Goal: Task Accomplishment & Management: Manage account settings

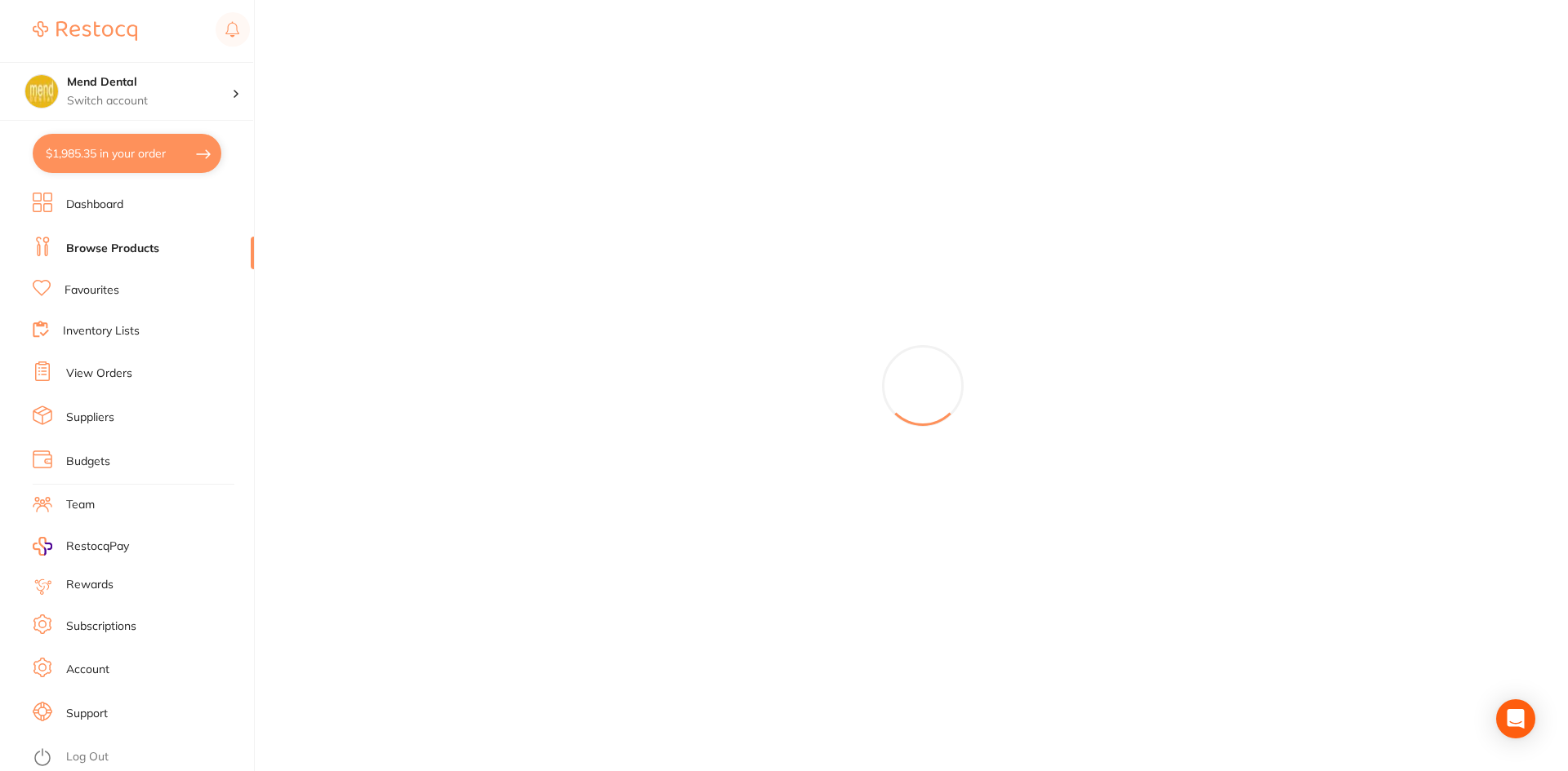
click at [131, 372] on link "View Orders" at bounding box center [100, 373] width 66 height 17
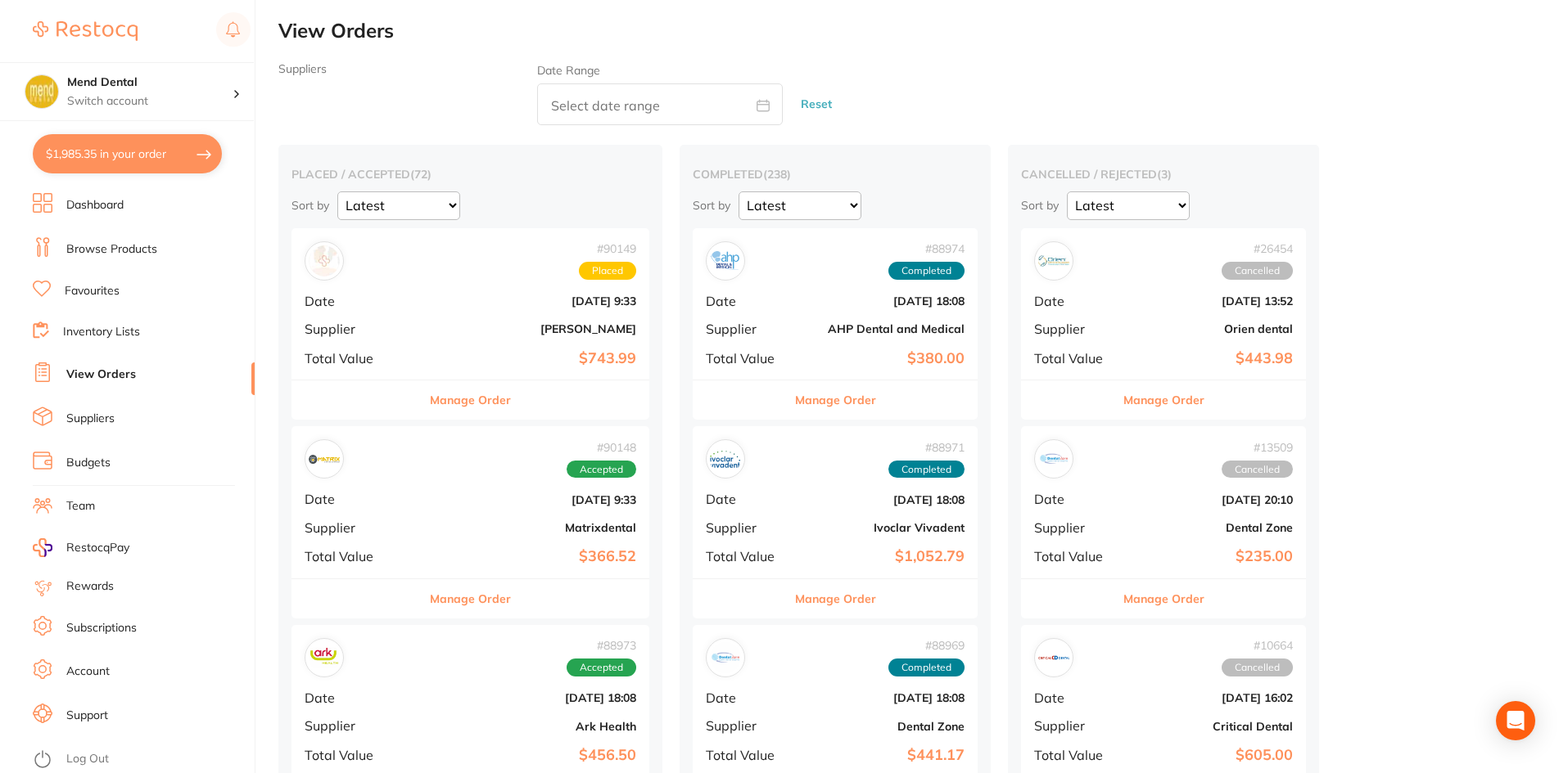
click at [474, 403] on button "Manage Order" at bounding box center [470, 400] width 81 height 39
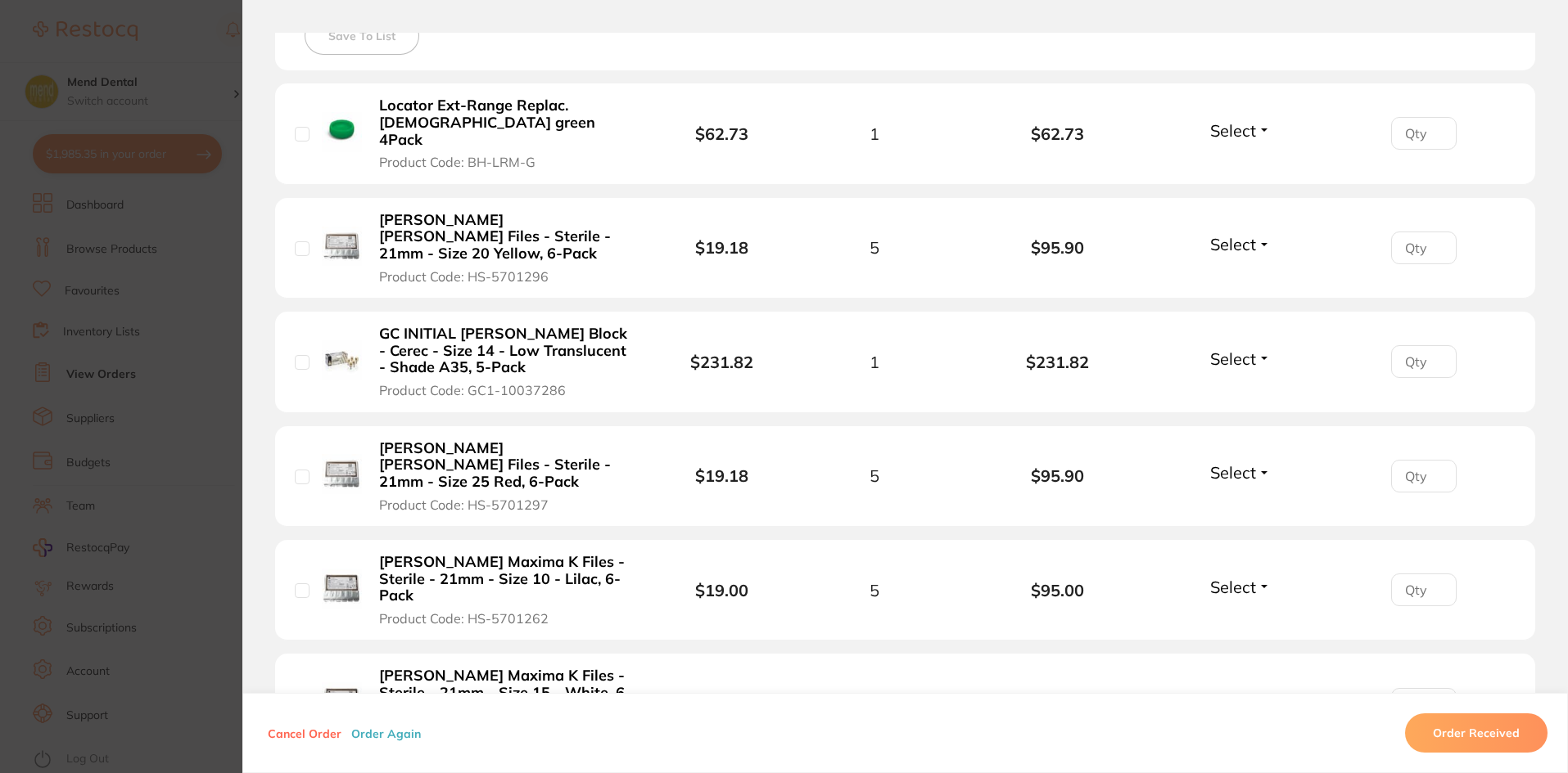
scroll to position [737, 0]
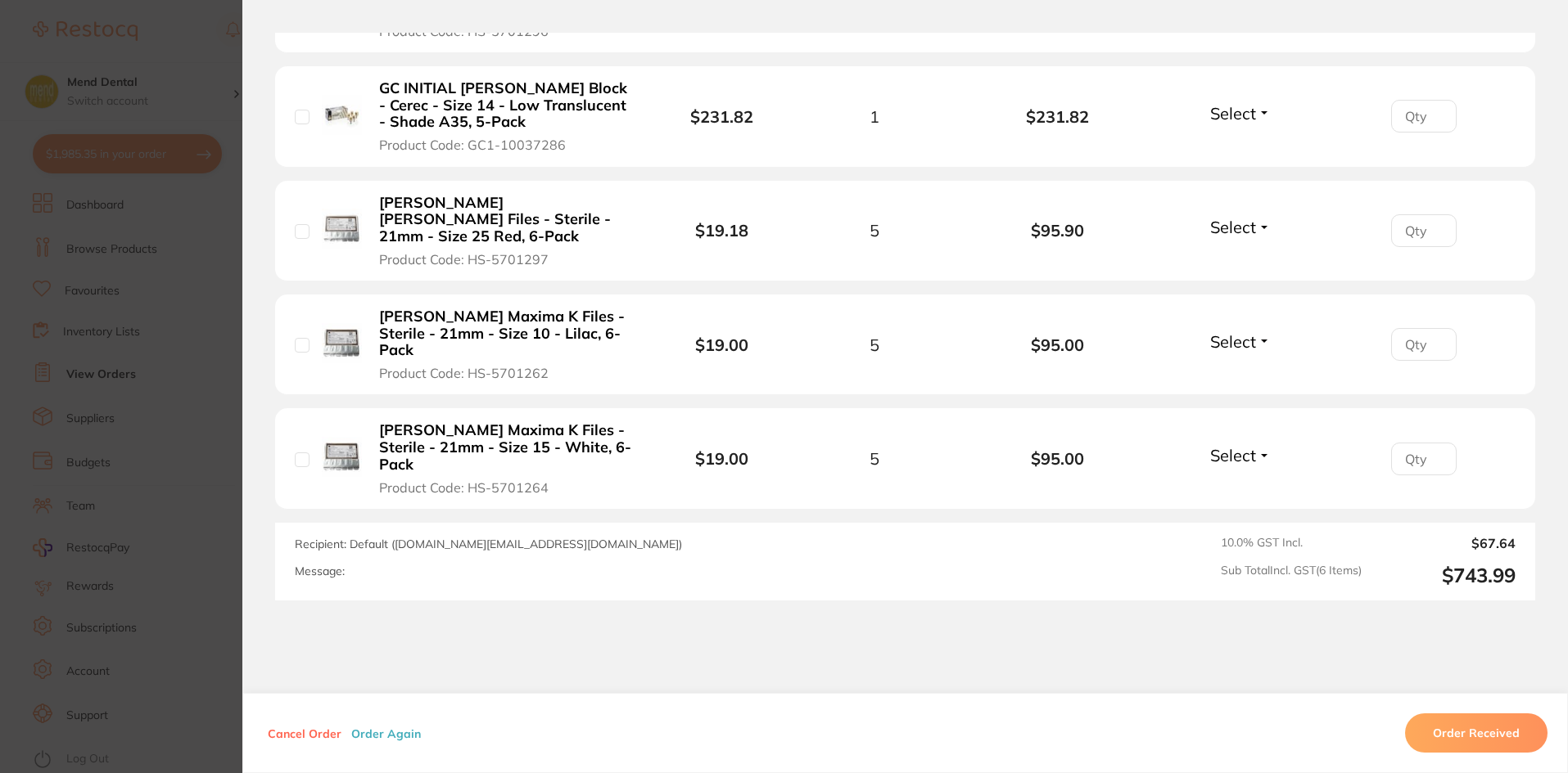
click at [765, 691] on button "Order Received" at bounding box center [1475, 733] width 142 height 39
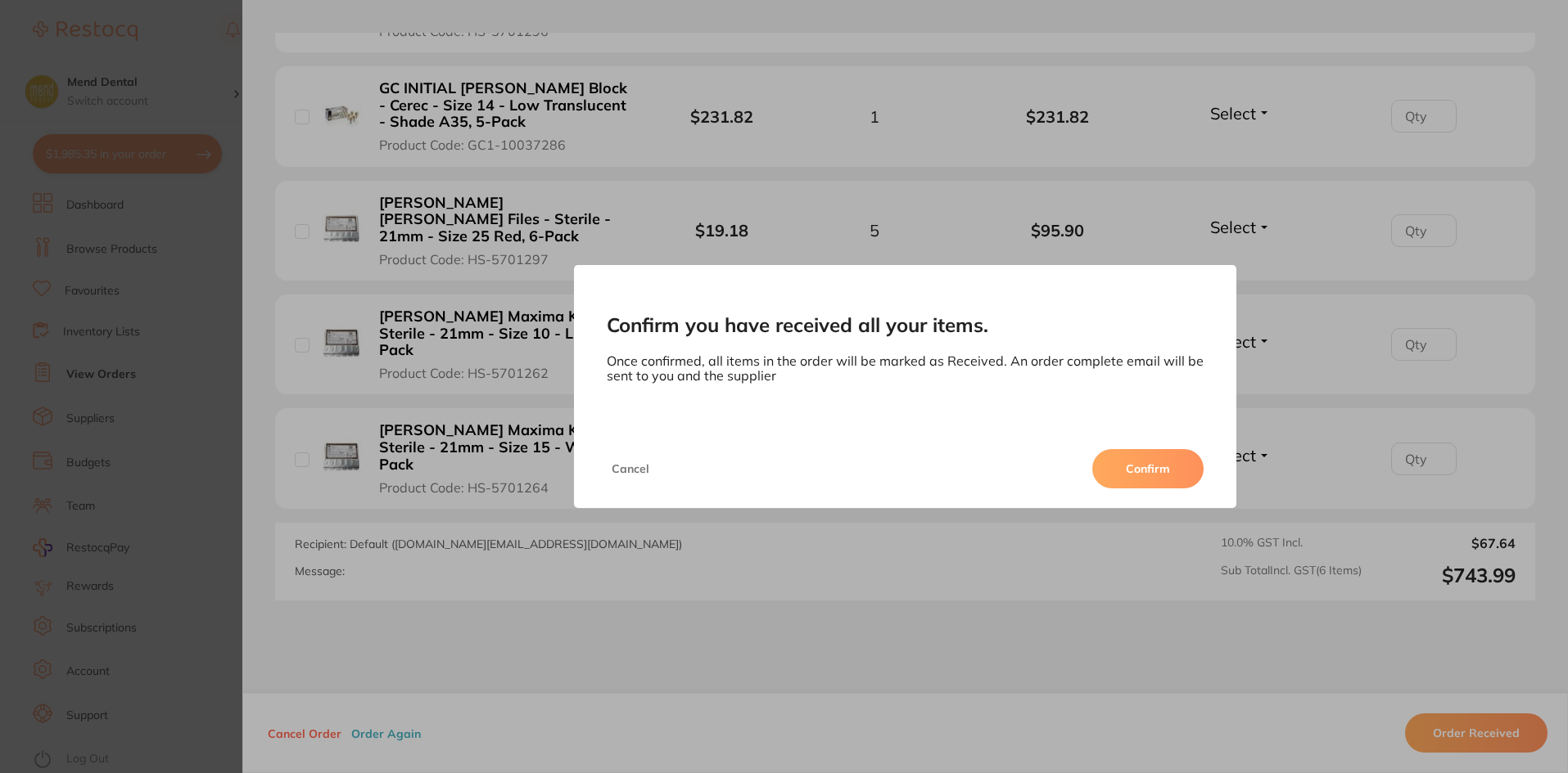
click at [765, 455] on button "Confirm" at bounding box center [1148, 469] width 112 height 39
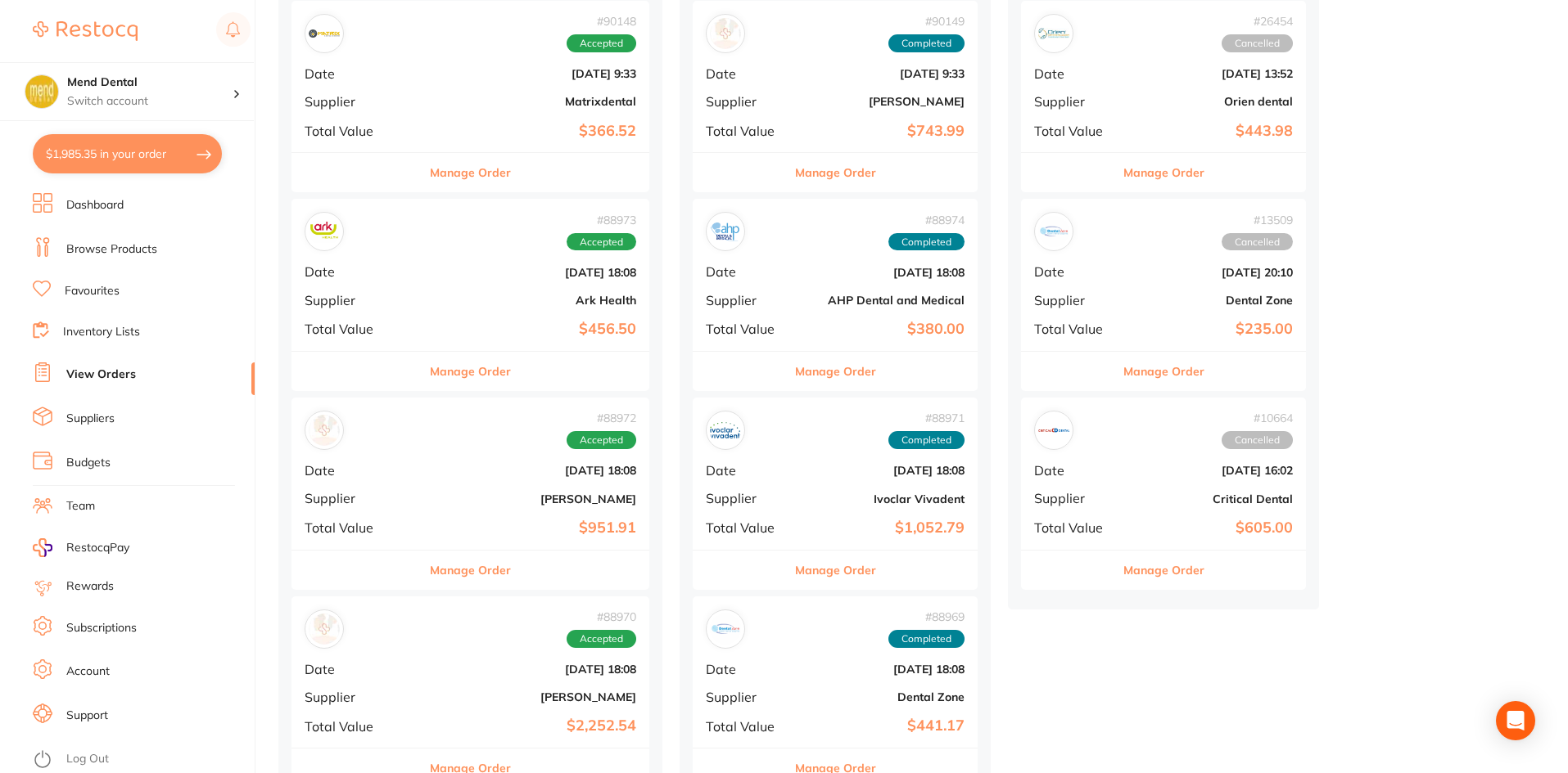
scroll to position [246, 0]
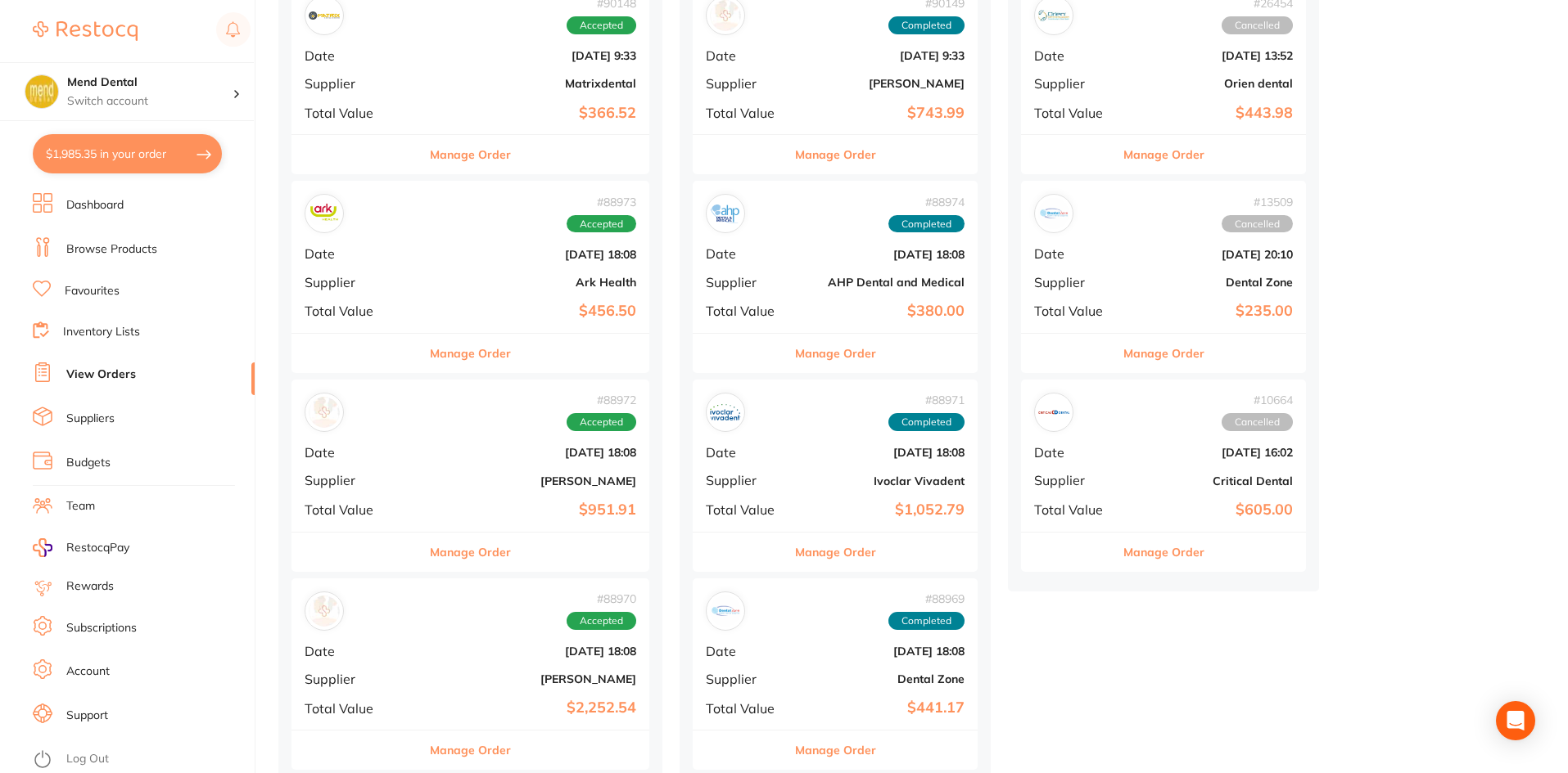
click at [137, 137] on button "$1,985.35 in your order" at bounding box center [126, 154] width 189 height 39
checkbox input "true"
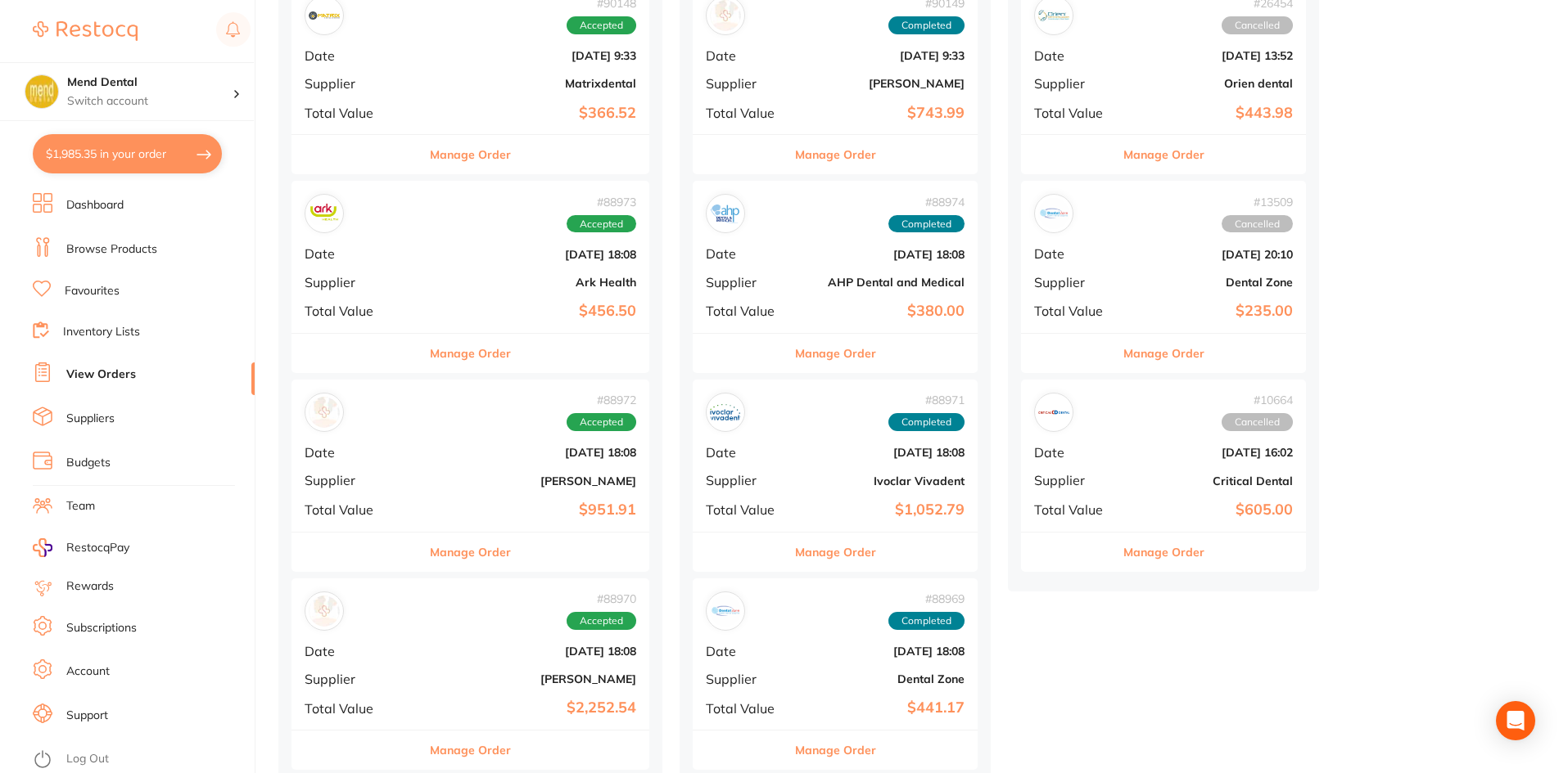
checkbox input "true"
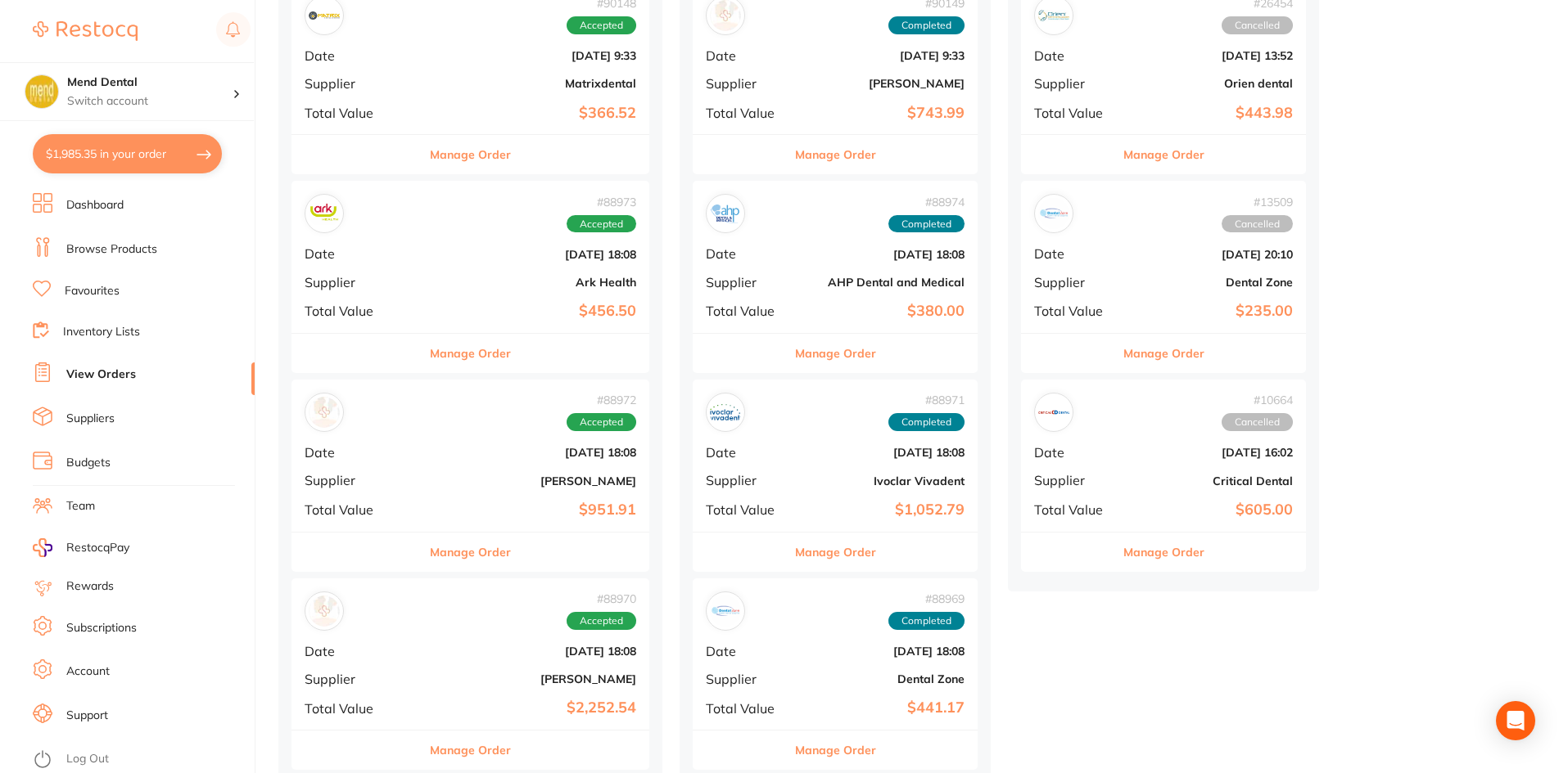
checkbox input "true"
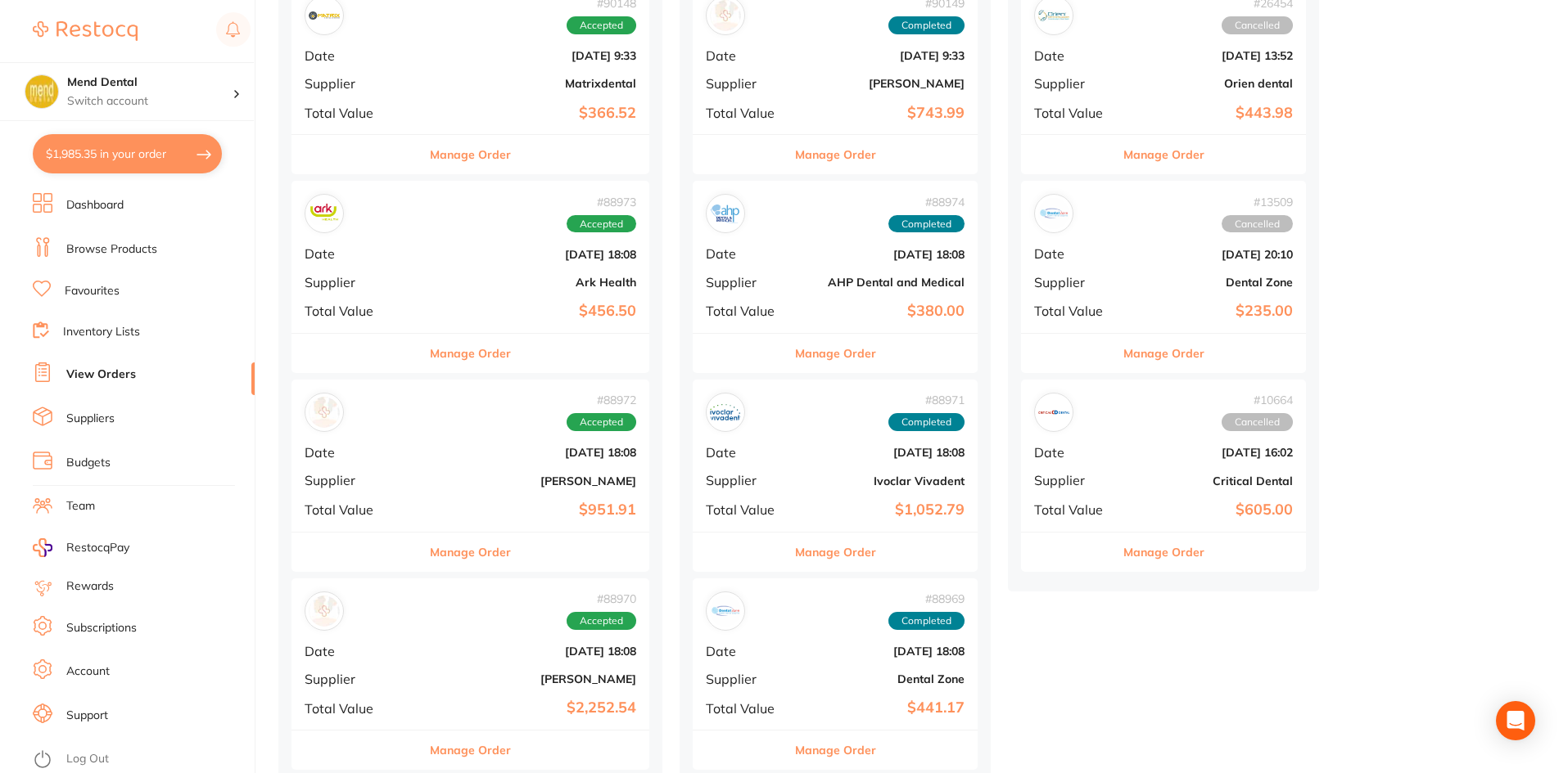
checkbox input "true"
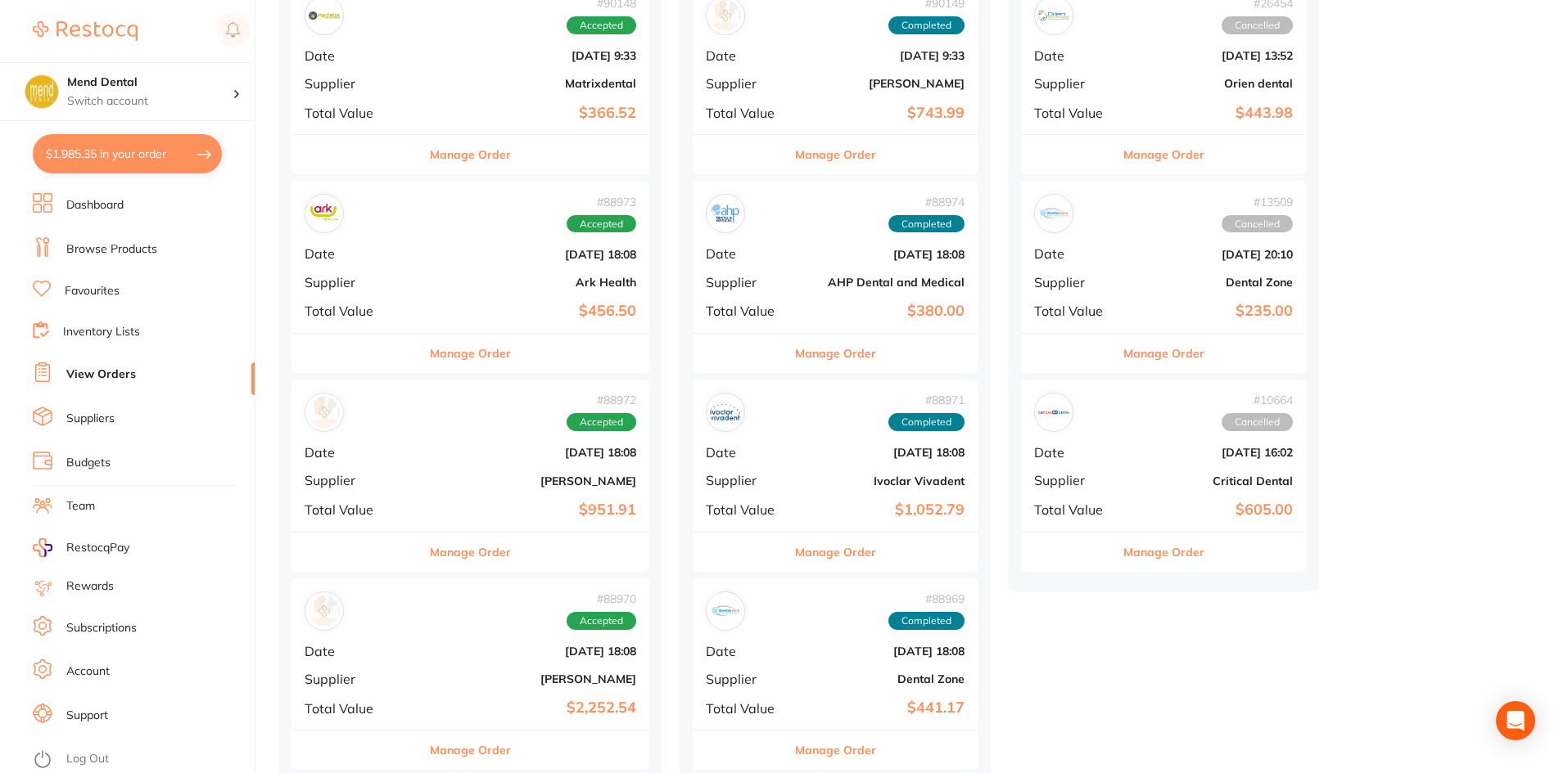
checkbox input "true"
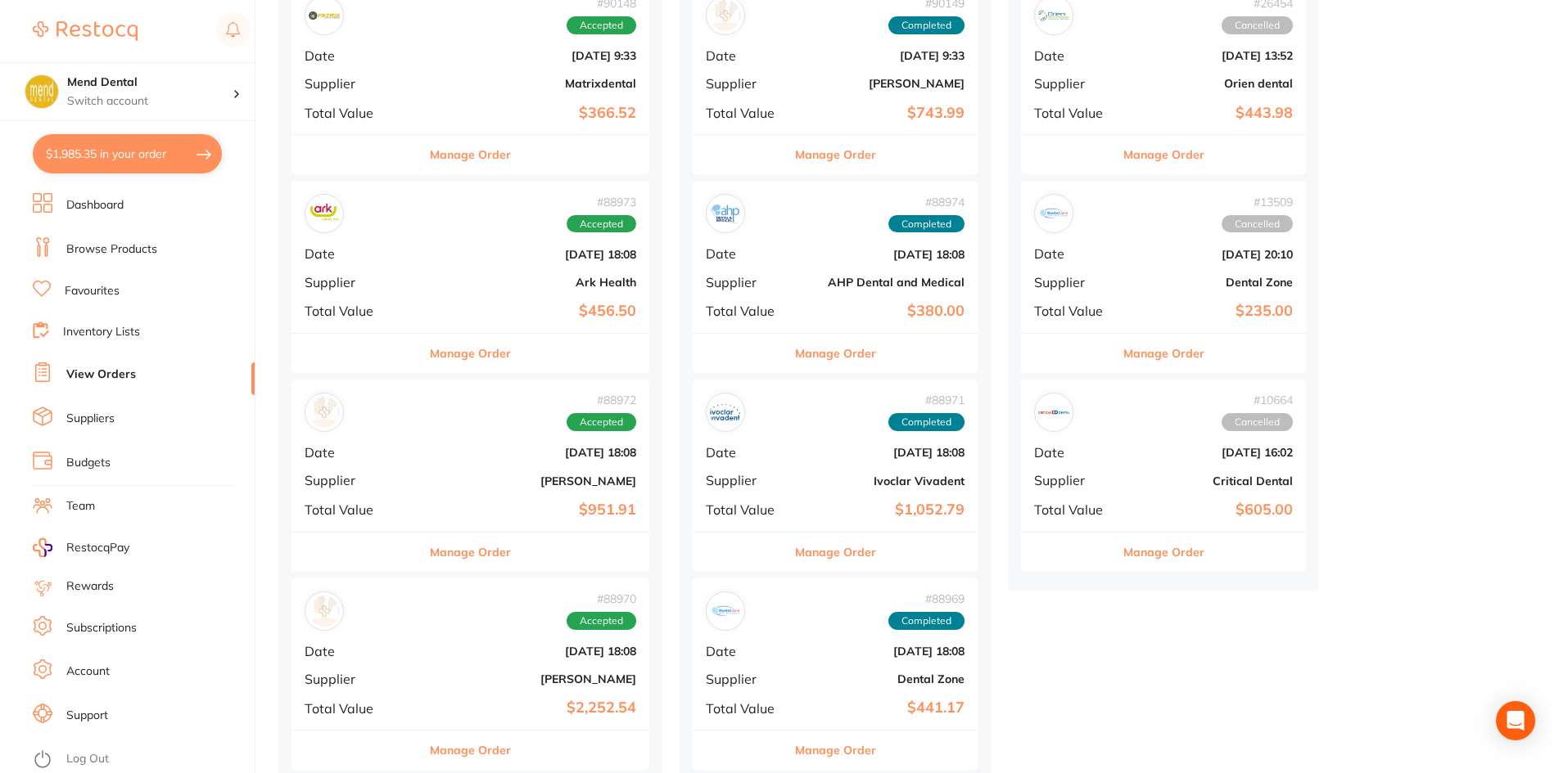
checkbox input "true"
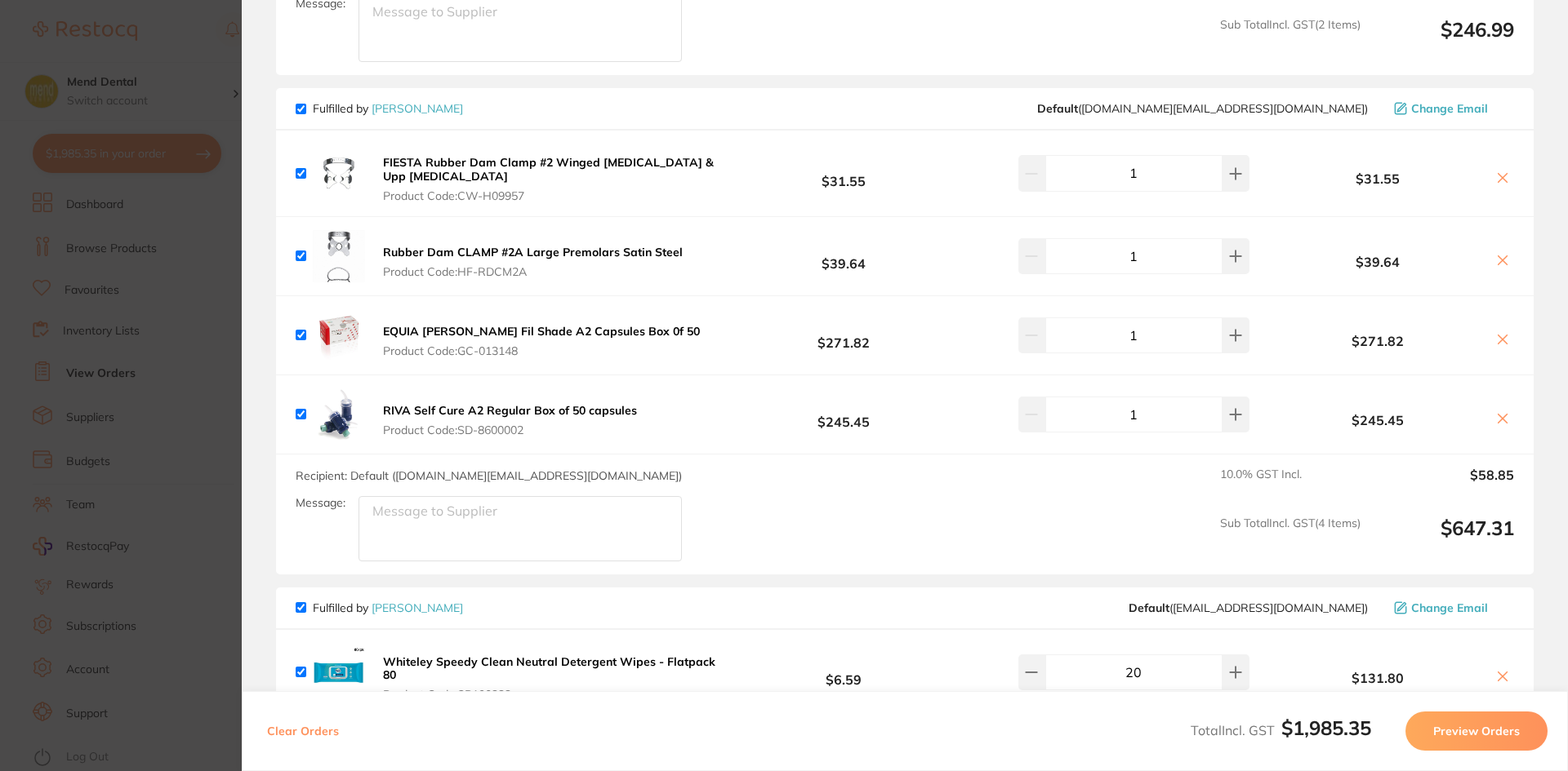
scroll to position [1388, 0]
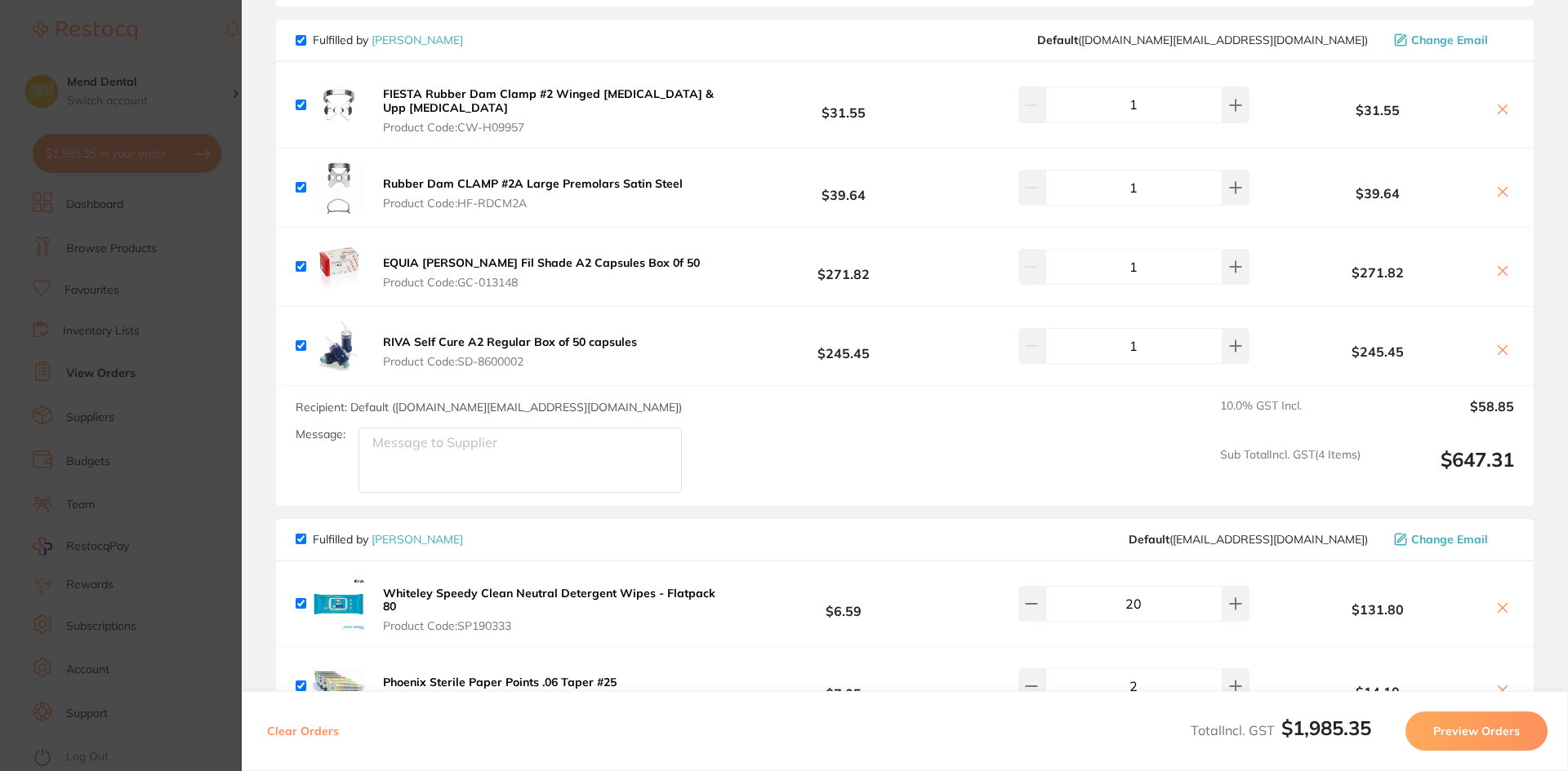
drag, startPoint x: 379, startPoint y: 87, endPoint x: 472, endPoint y: 103, distance: 94.4
click at [472, 103] on button "FIESTA Rubber Dam Clamp #2 Winged [MEDICAL_DATA] & Upp [MEDICAL_DATA] Product C…" at bounding box center [550, 110] width 344 height 47
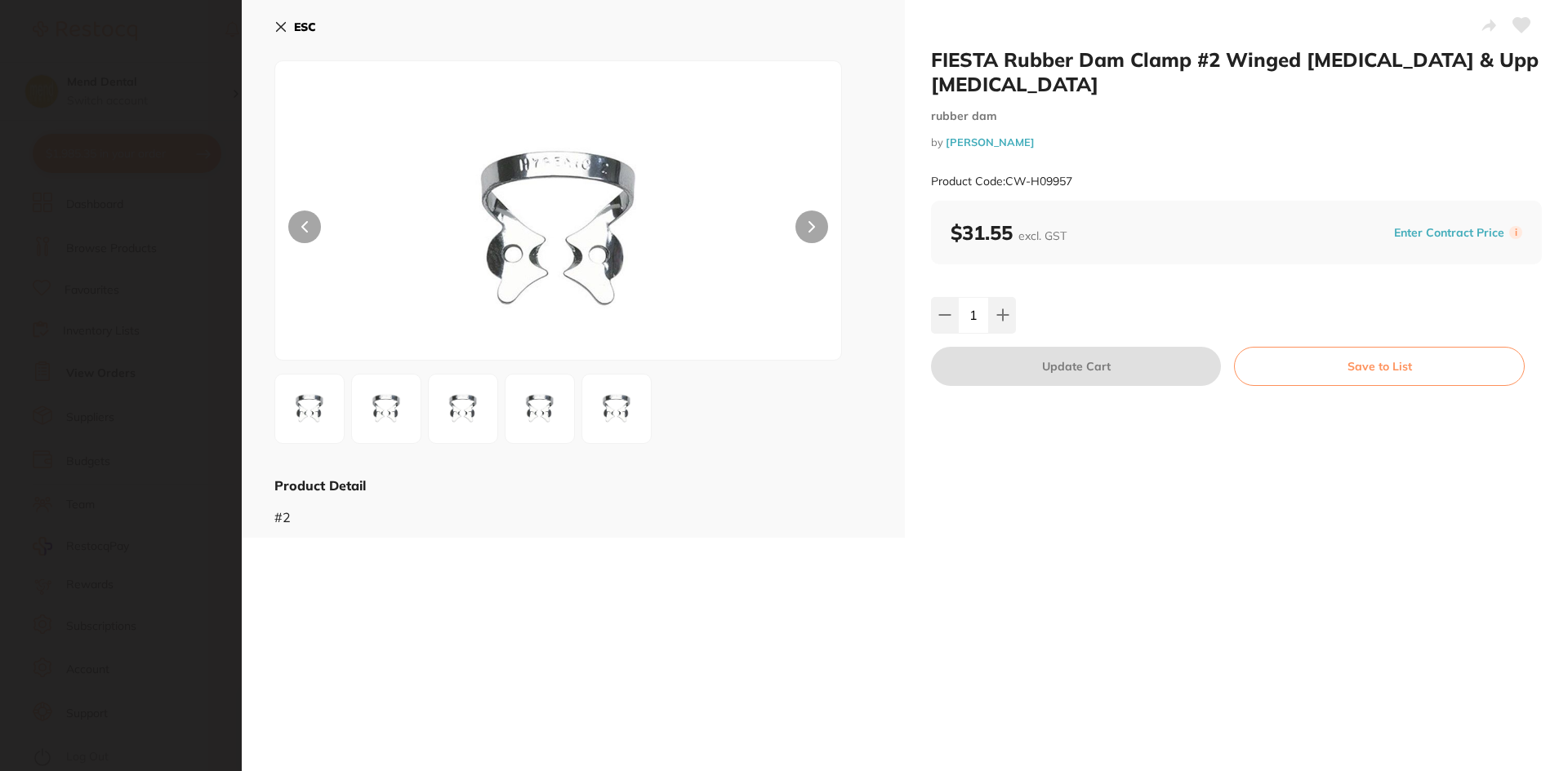
click at [457, 114] on img at bounding box center [559, 231] width 340 height 258
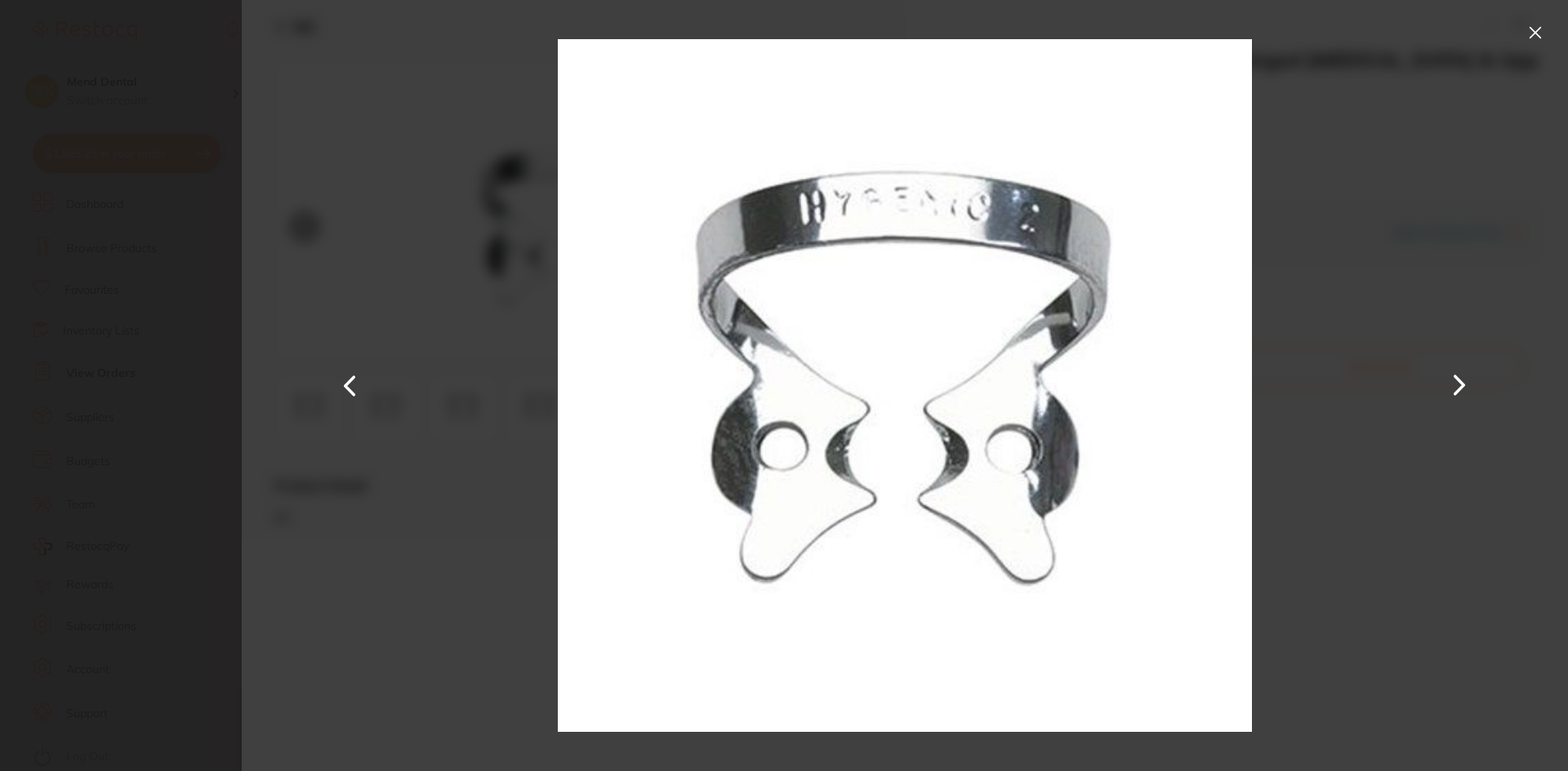
click at [763, 41] on button at bounding box center [1535, 32] width 26 height 26
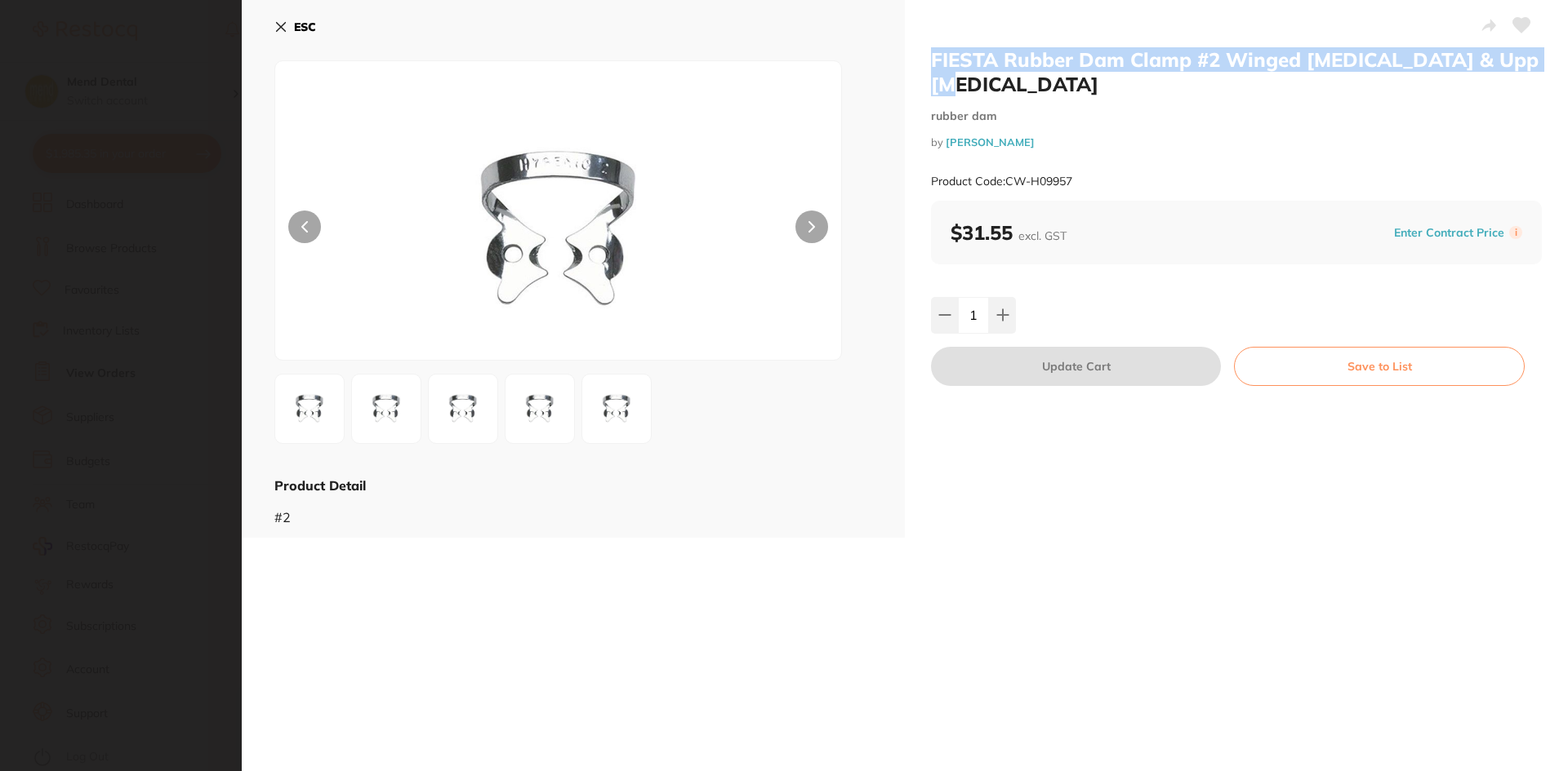
drag, startPoint x: 928, startPoint y: 57, endPoint x: 1560, endPoint y: 56, distance: 632.0
click at [763, 56] on div "FIESTA Rubber Dam Clamp #2 Winged [MEDICAL_DATA] & Upp [MEDICAL_DATA] rubber da…" at bounding box center [1237, 269] width 663 height 538
copy h2 "FIESTA Rubber Dam Clamp #2 Winged [MEDICAL_DATA] & Upp [MEDICAL_DATA]"
click at [280, 30] on icon at bounding box center [281, 26] width 13 height 13
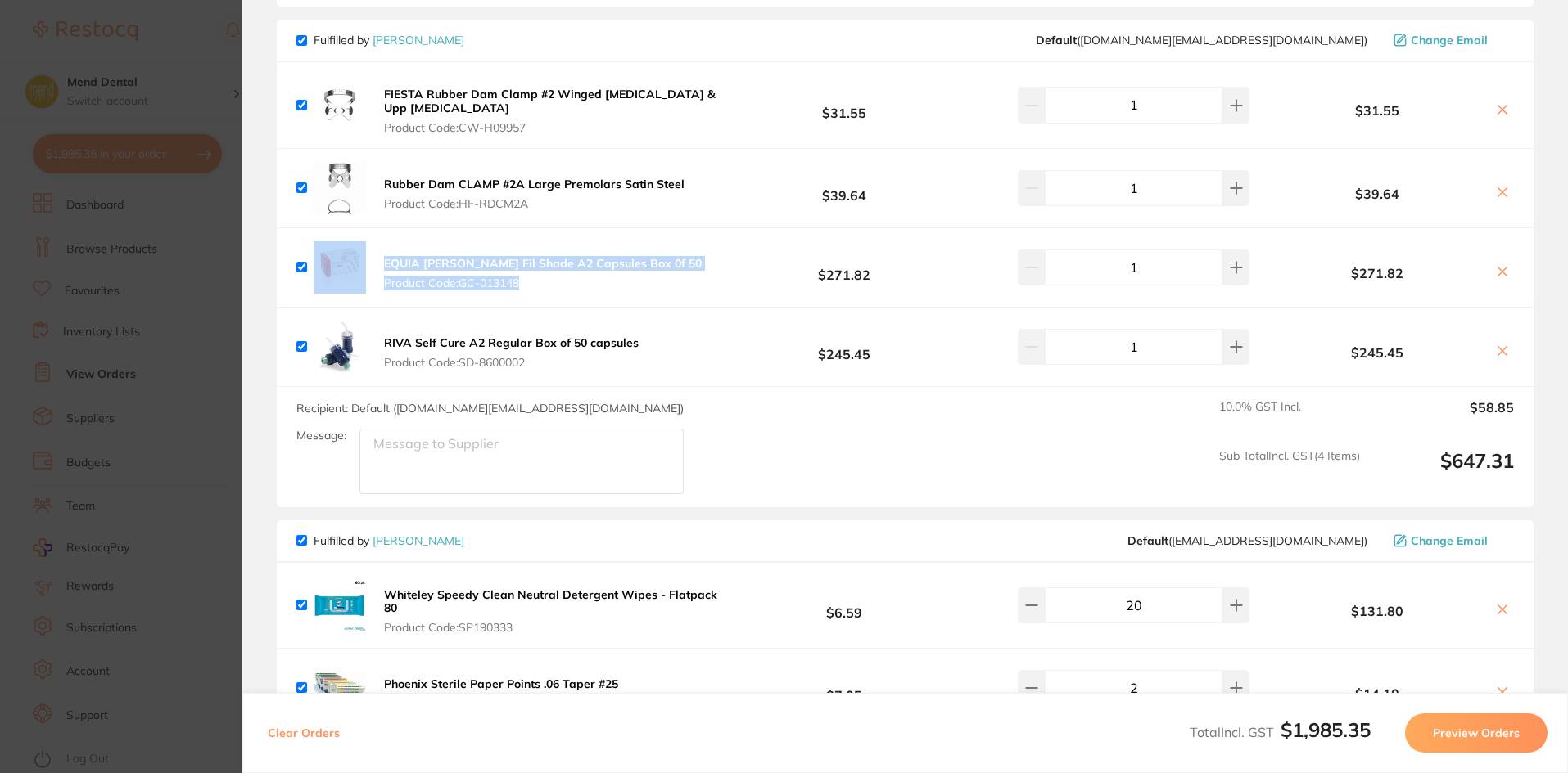
drag, startPoint x: 611, startPoint y: 272, endPoint x: 360, endPoint y: 265, distance: 251.1
click at [360, 265] on div "EQUIA [PERSON_NAME] Fil Shade A2 Capsules Box 0f 50 Product Code: GC-013148 $27…" at bounding box center [905, 267] width 1256 height 78
click at [361, 281] on img at bounding box center [339, 266] width 52 height 52
click at [368, 261] on div "EQUIA [PERSON_NAME] Fil Shade A2 Capsules Box 0f 50 Product Code: GC-013148" at bounding box center [501, 266] width 411 height 52
drag, startPoint x: 684, startPoint y: 271, endPoint x: 377, endPoint y: 266, distance: 307.0
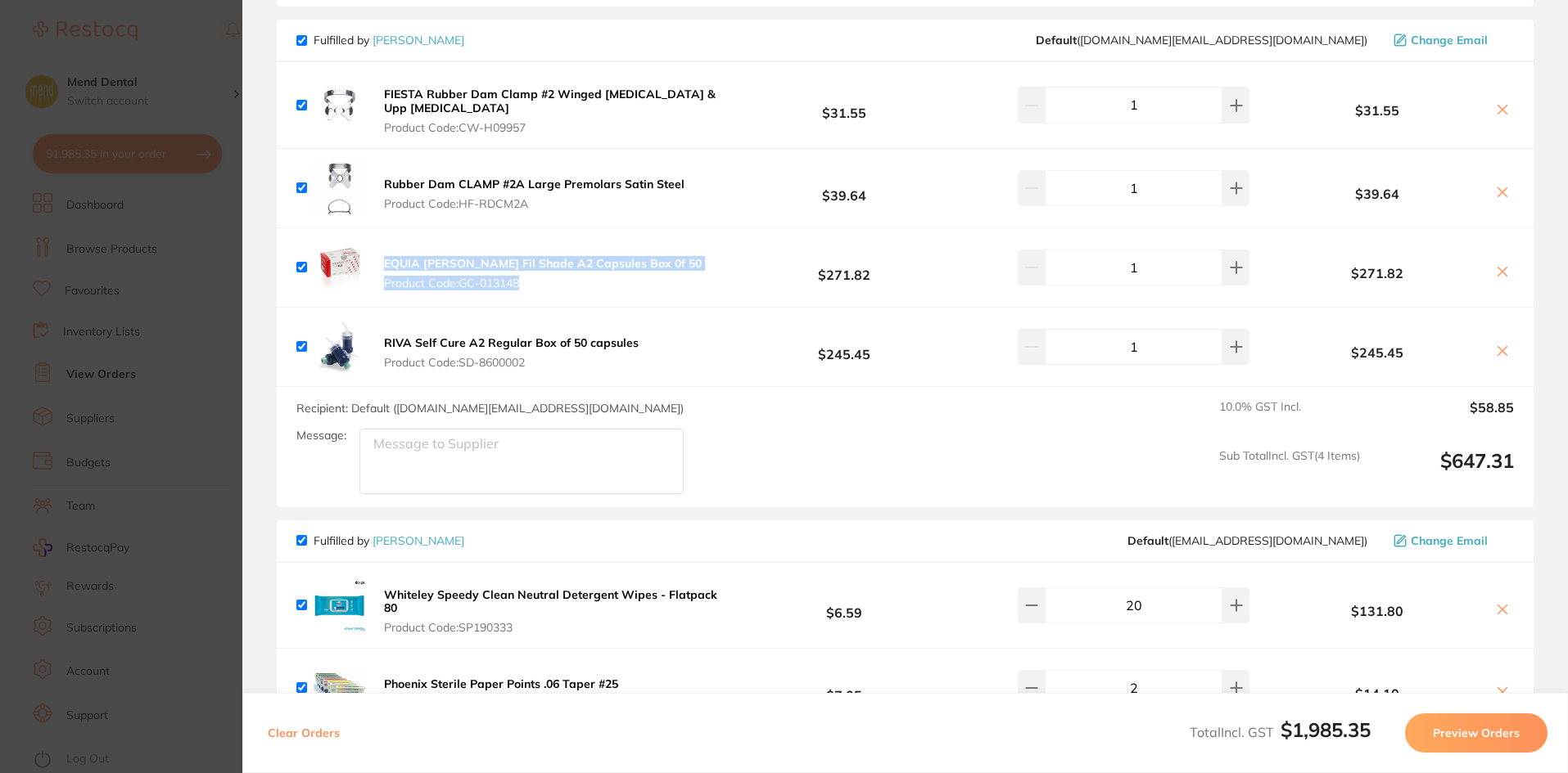
click at [377, 266] on div "EQUIA [PERSON_NAME] Fil Shade A2 Capsules Box 0f 50 Product Code: GC-013148 $27…" at bounding box center [905, 267] width 1256 height 78
click at [357, 266] on img at bounding box center [339, 266] width 52 height 52
click at [379, 263] on button "EQUIA [PERSON_NAME] Fil Shade A2 Capsules Box 0f 50 Product Code: GC-013148" at bounding box center [543, 272] width 327 height 34
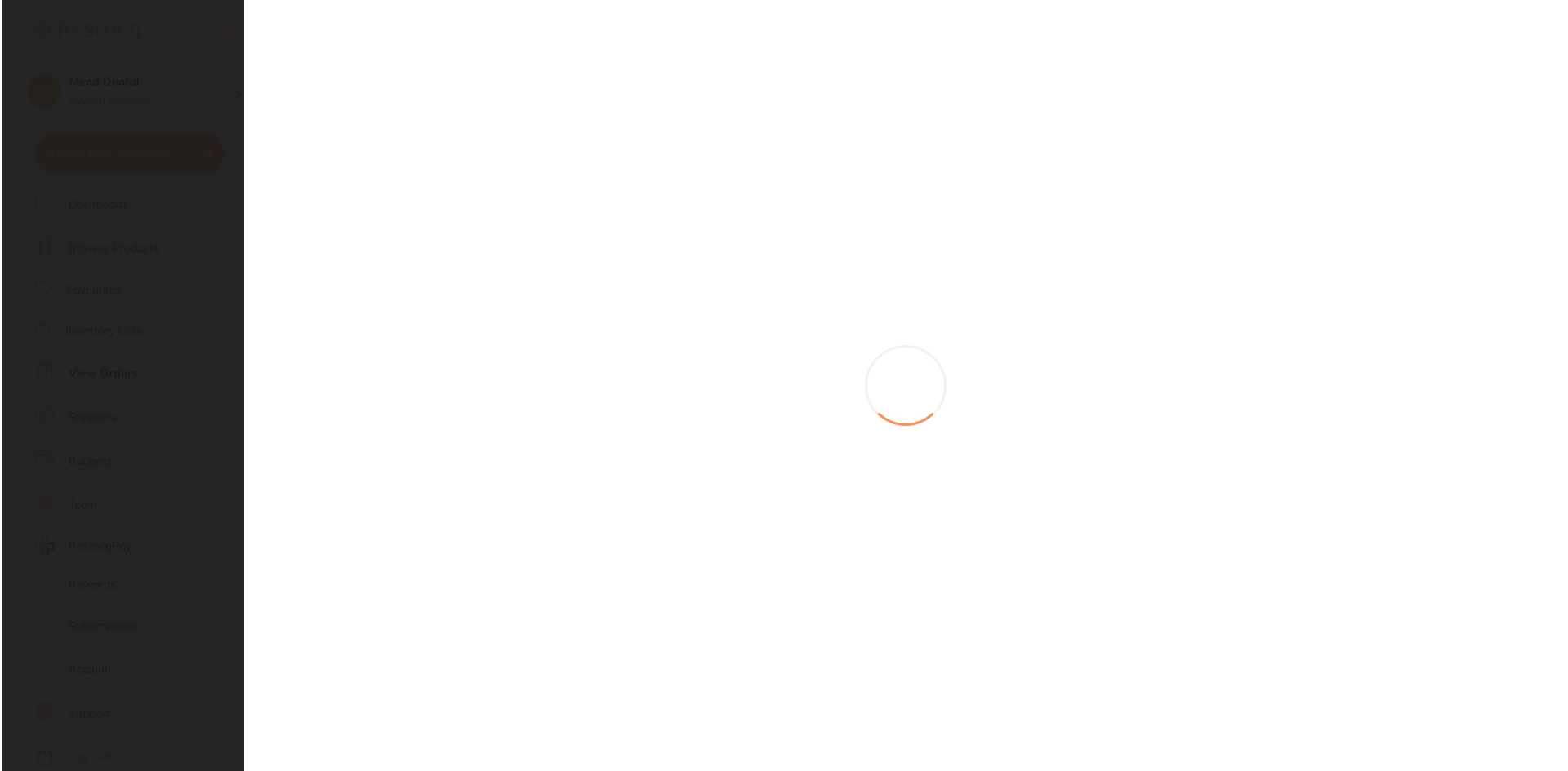
scroll to position [0, 0]
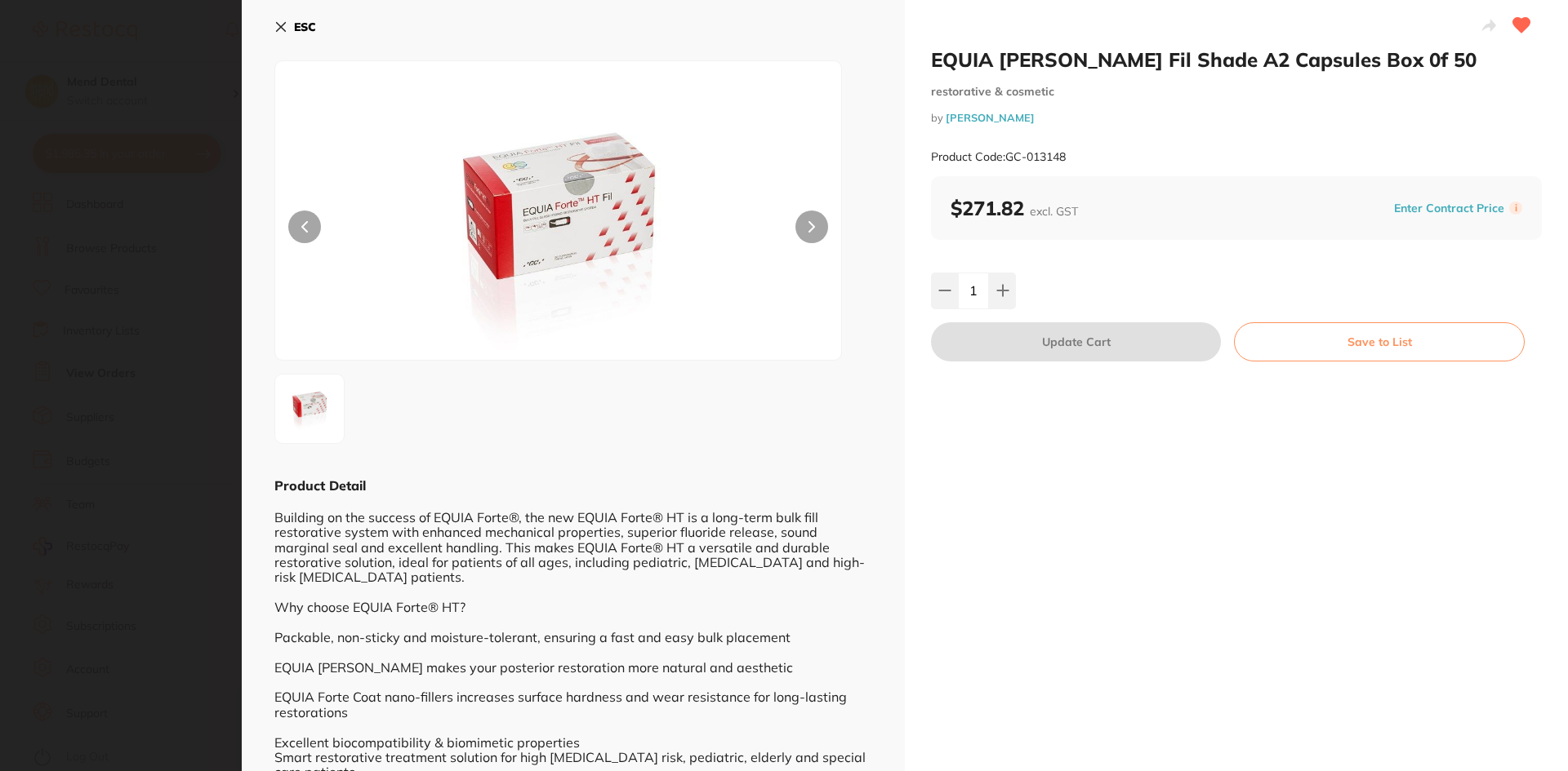
click at [276, 27] on icon at bounding box center [281, 26] width 13 height 13
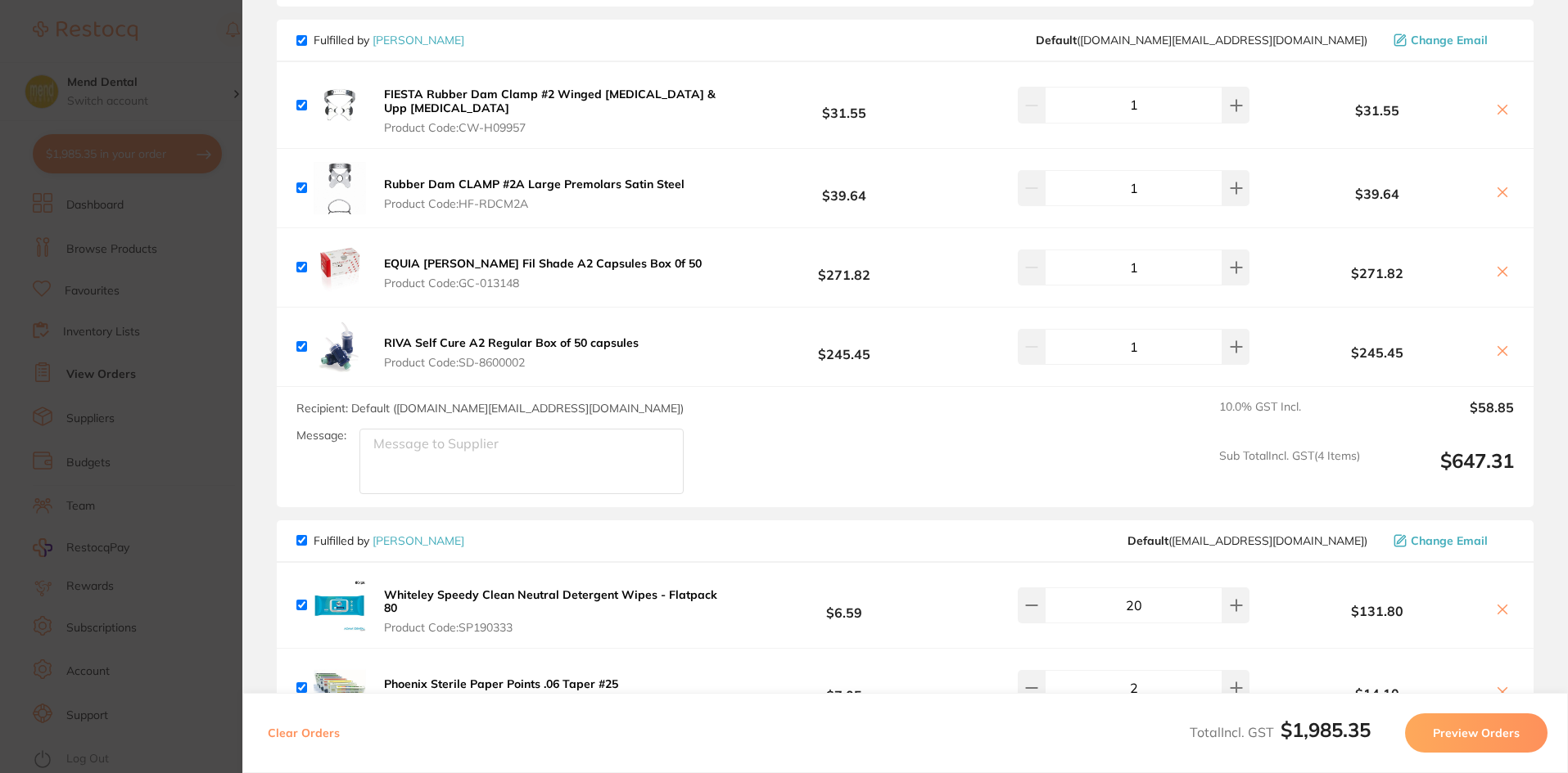
click at [727, 274] on b "$271.82" at bounding box center [844, 266] width 243 height 30
drag, startPoint x: 649, startPoint y: 258, endPoint x: 366, endPoint y: 262, distance: 283.0
click at [366, 262] on div "EQUIA [PERSON_NAME] Fil Shade A2 Capsules Box 0f 50 Product Code: GC-013148" at bounding box center [501, 266] width 411 height 52
drag, startPoint x: 371, startPoint y: 262, endPoint x: 674, endPoint y: 255, distance: 303.1
click at [674, 255] on div "EQUIA [PERSON_NAME] Fil Shade A2 Capsules Box 0f 50 Product Code: GC-013148 $27…" at bounding box center [905, 267] width 1256 height 78
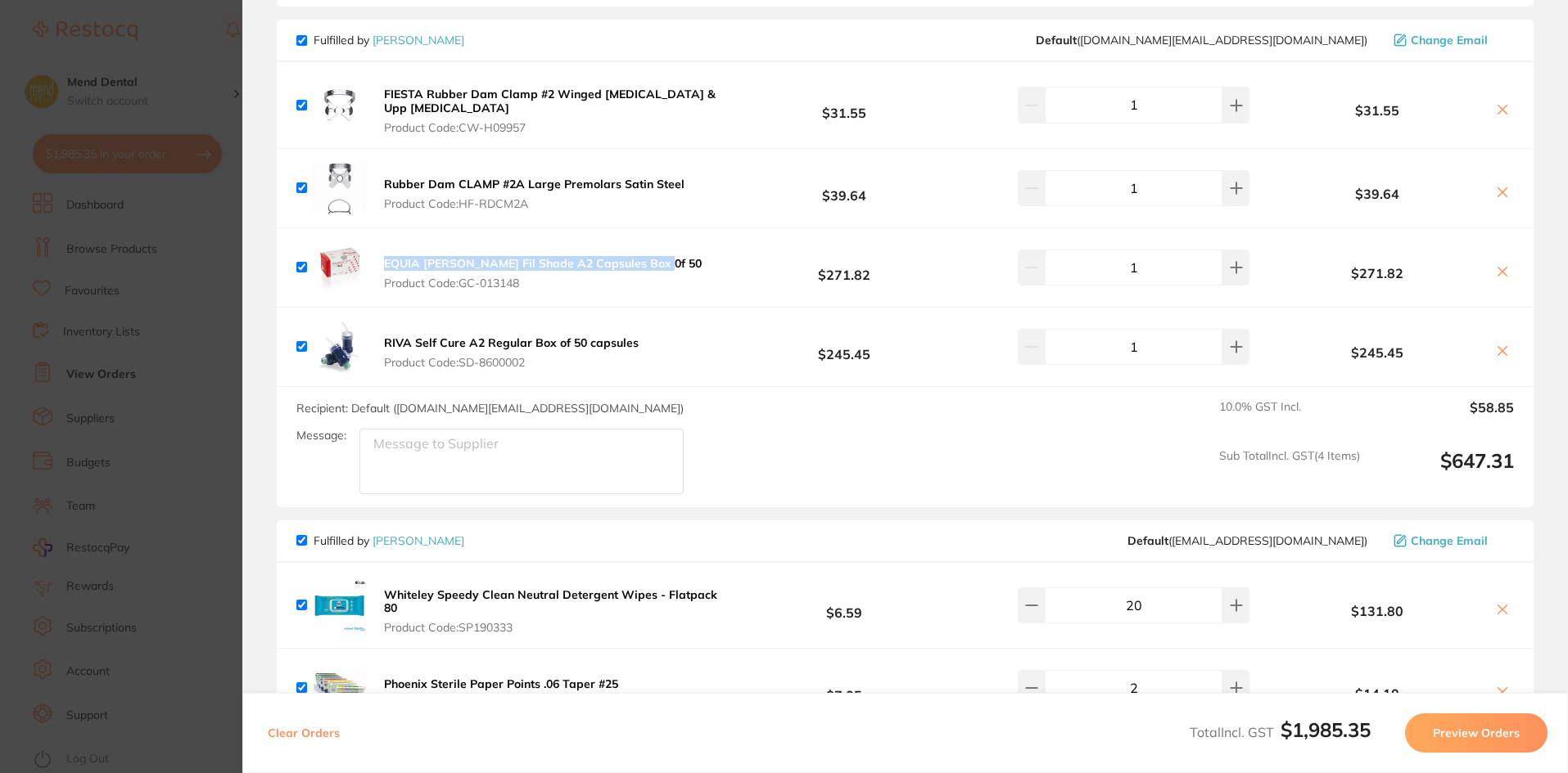
copy b "EQUIA [PERSON_NAME] Fil Shade A2 Capsules Box 0f 50"
drag, startPoint x: 657, startPoint y: 341, endPoint x: 383, endPoint y: 346, distance: 274.0
click at [383, 346] on div "RIVA Self Cure A2 Regular Box of 50 capsules Product Code: SD-8600002 $245.45 1…" at bounding box center [905, 347] width 1256 height 78
copy b "RIVA Self Cure A2 Regular Box of 50 capsules"
drag, startPoint x: 540, startPoint y: 203, endPoint x: 459, endPoint y: 208, distance: 81.2
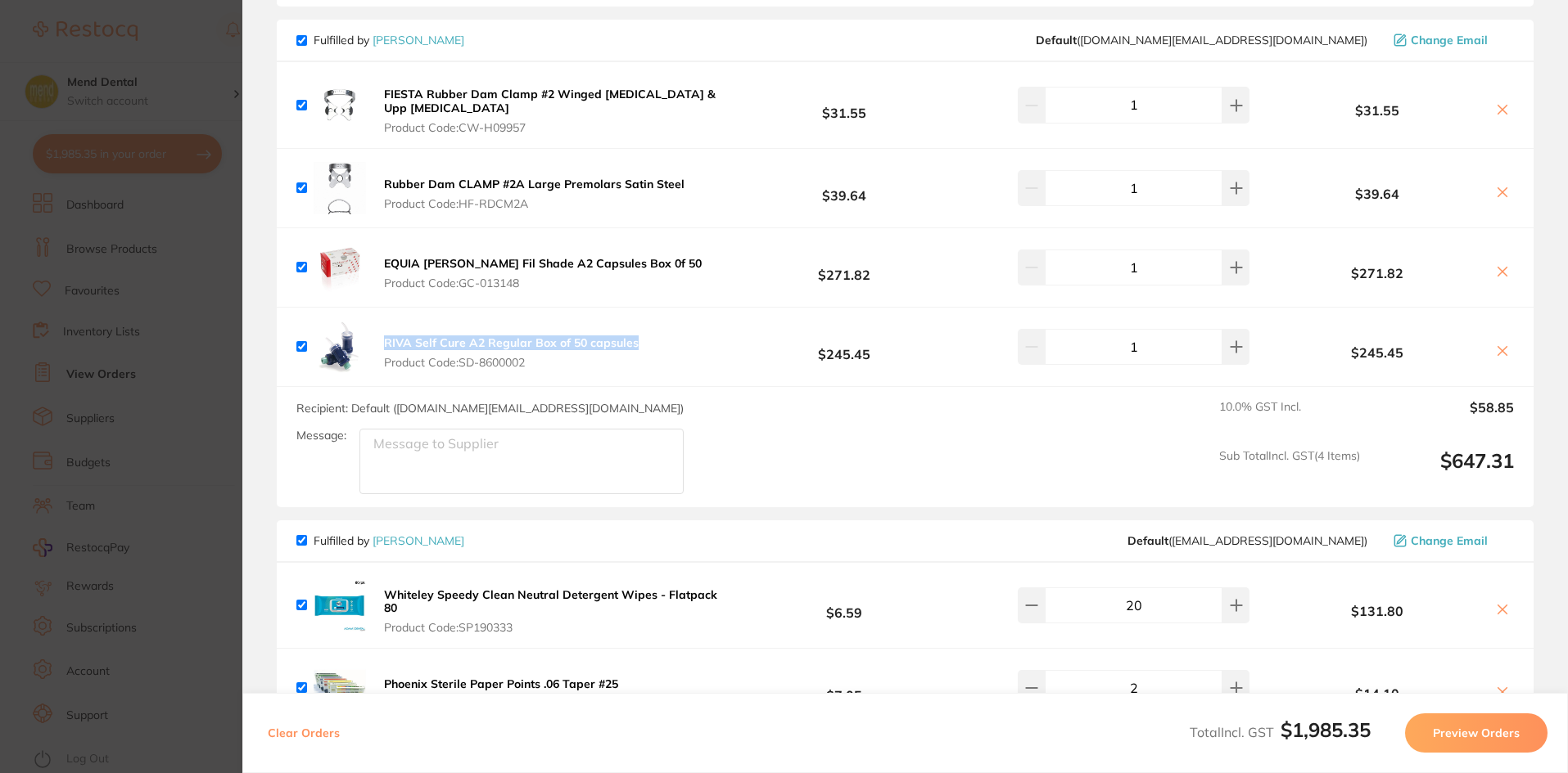
click at [459, 208] on span "Product Code: HF-RDCM2A" at bounding box center [534, 203] width 301 height 13
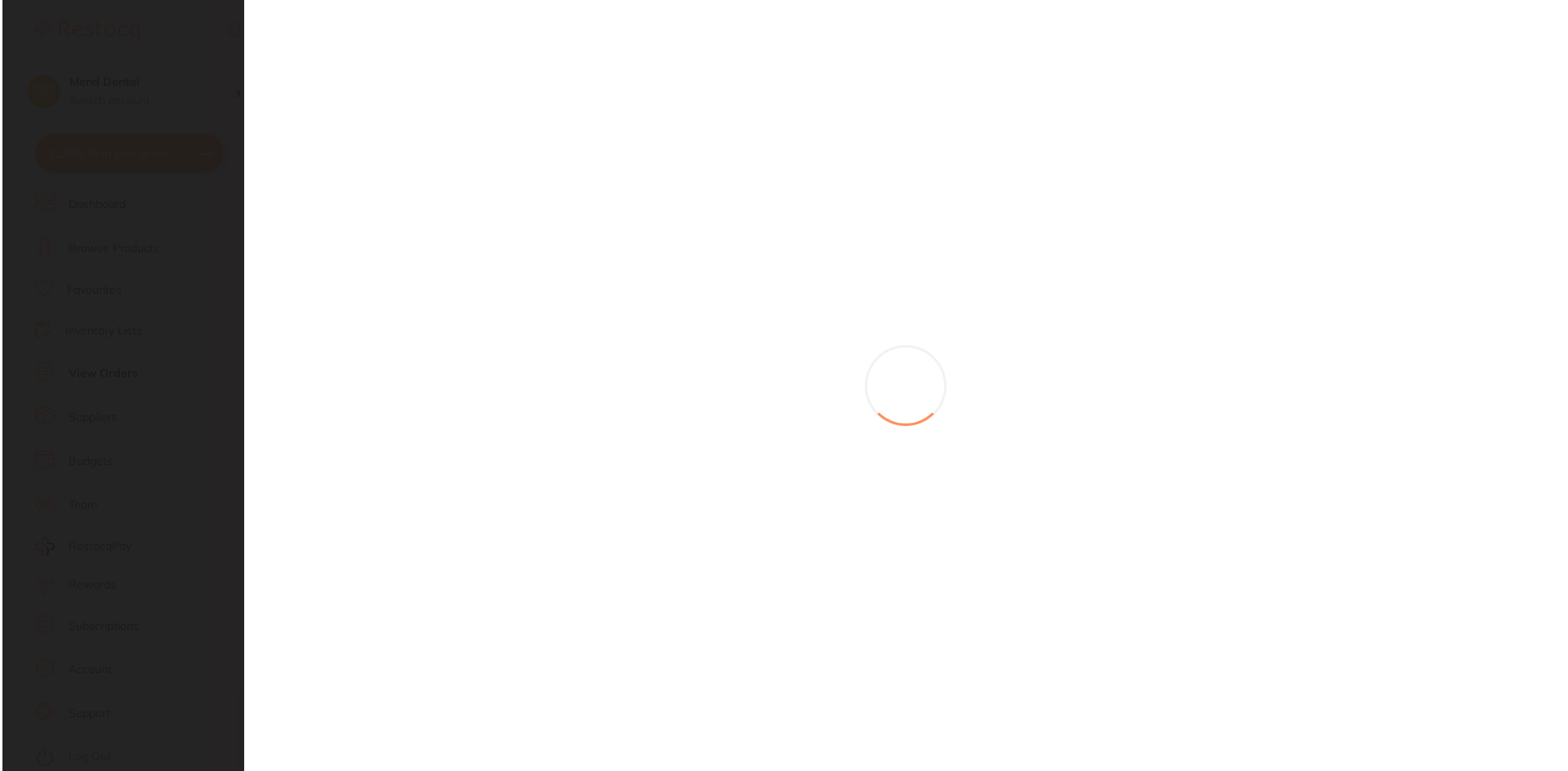
scroll to position [0, 0]
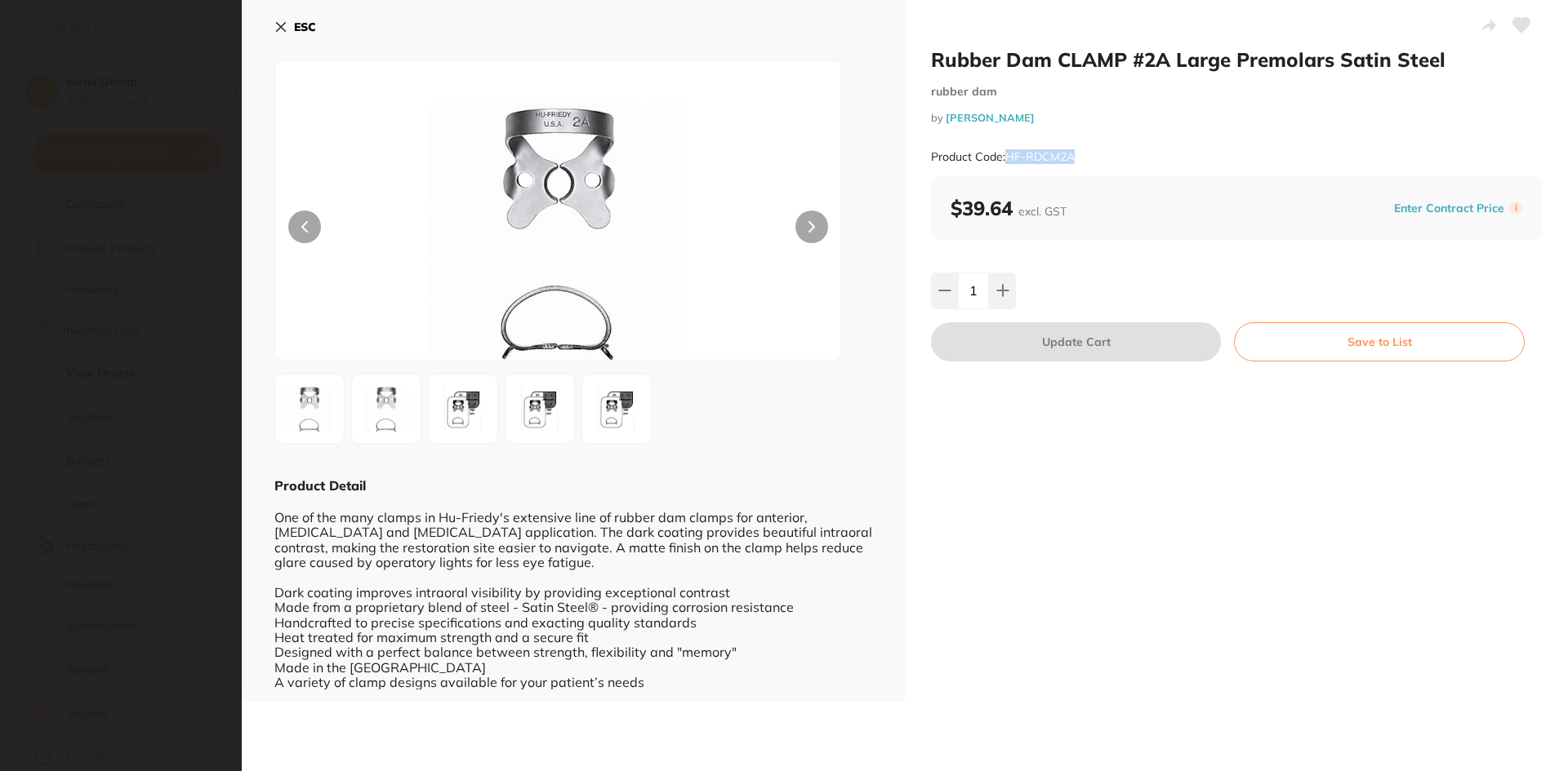
drag, startPoint x: 1080, startPoint y: 163, endPoint x: 1007, endPoint y: 162, distance: 73.0
click at [763, 162] on div "Product Code: HF-RDCM2A" at bounding box center [1236, 156] width 611 height 40
copy small "HF-RDCM2A"
click at [281, 27] on icon at bounding box center [281, 26] width 9 height 9
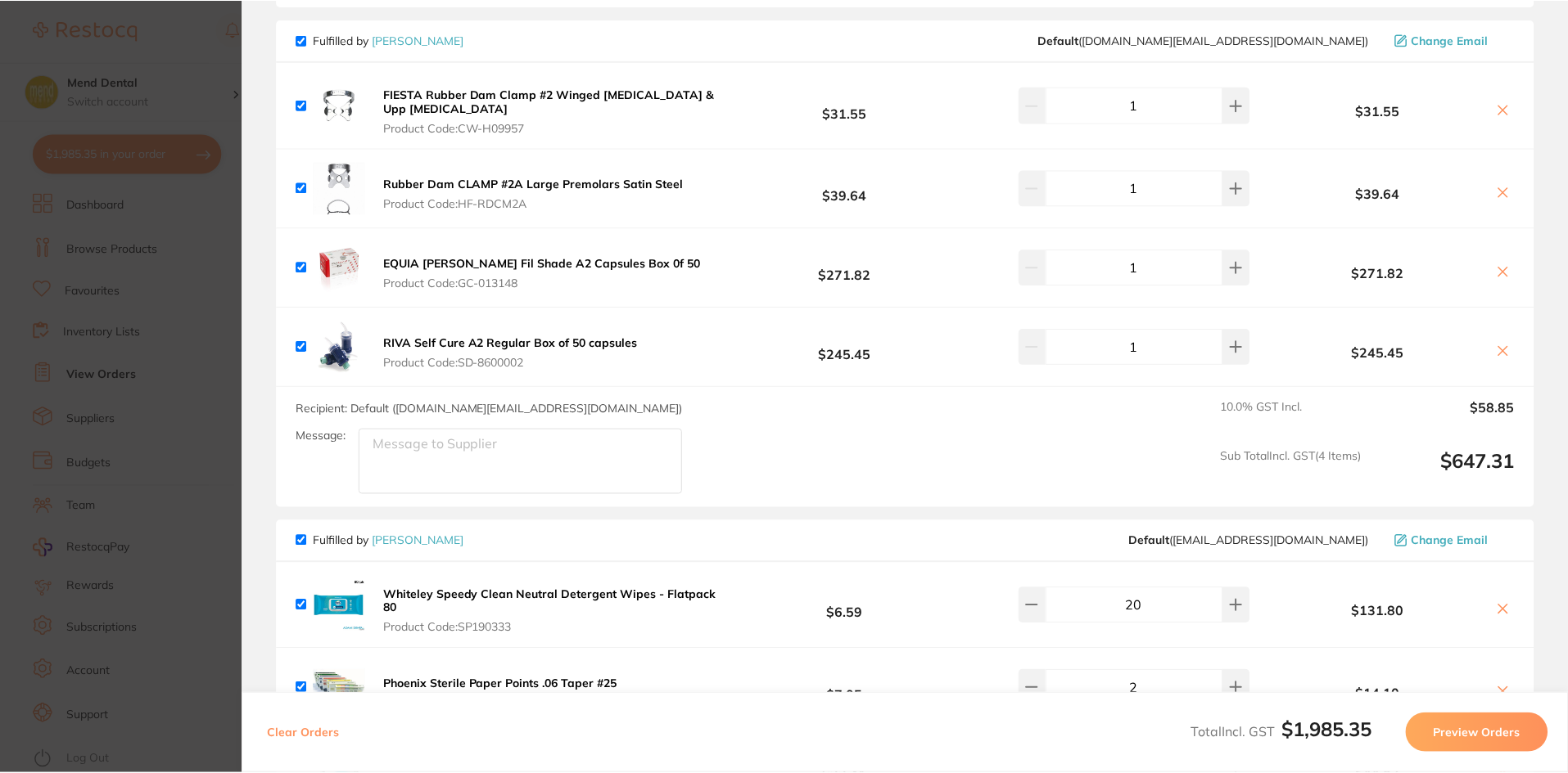
scroll to position [246, 0]
click at [557, 84] on div "FIESTA Rubber Dam Clamp #2 Winged [MEDICAL_DATA] & Upp [MEDICAL_DATA] Product C…" at bounding box center [509, 105] width 425 height 59
click at [624, 82] on div "FIESTA Rubber Dam Clamp #2 Winged [MEDICAL_DATA] & Upp [MEDICAL_DATA] Product C…" at bounding box center [509, 105] width 425 height 59
click at [625, 87] on b "FIESTA Rubber Dam Clamp #2 Winged [MEDICAL_DATA] & Upp [MEDICAL_DATA]" at bounding box center [550, 101] width 331 height 27
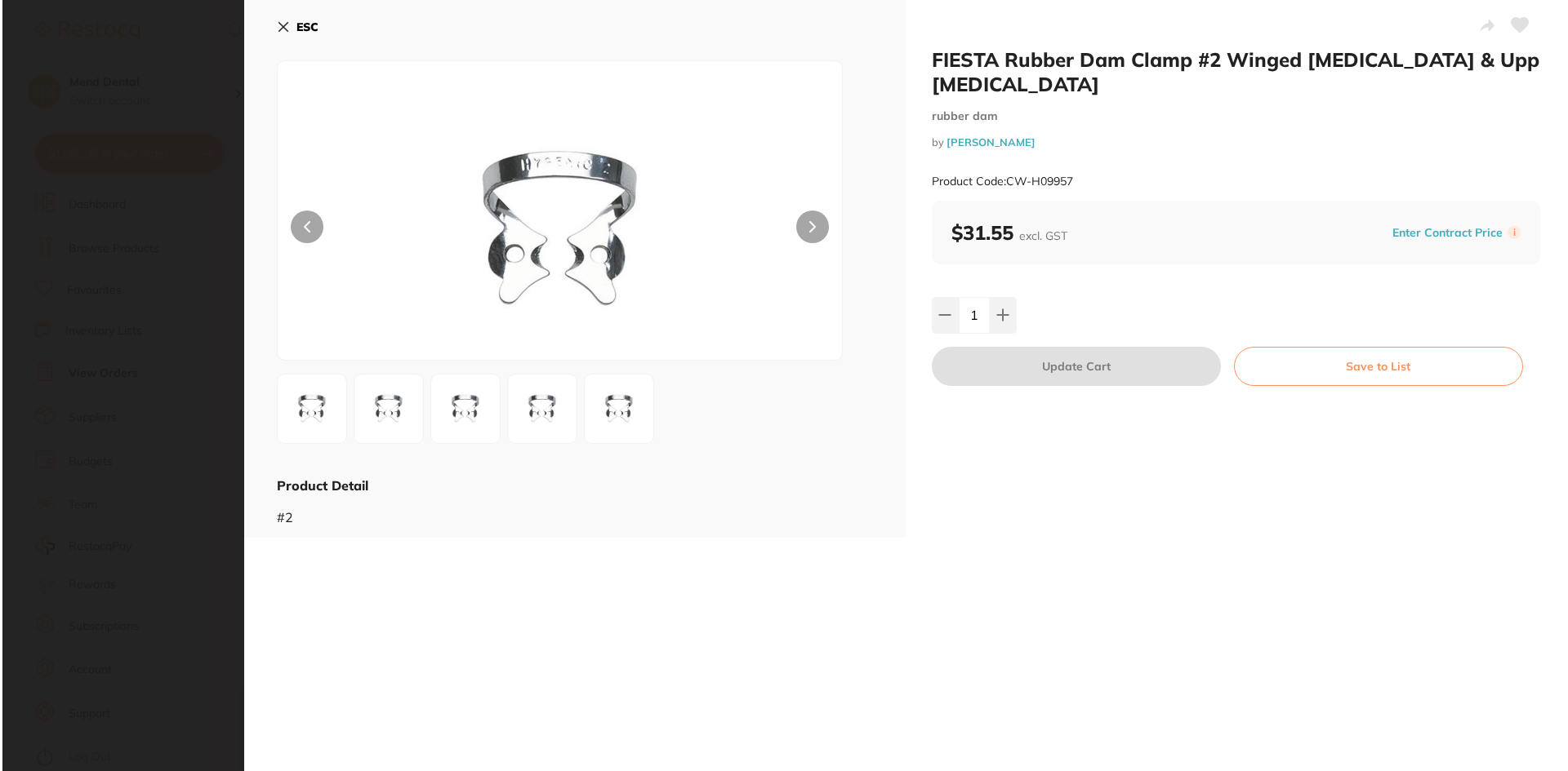
scroll to position [0, 0]
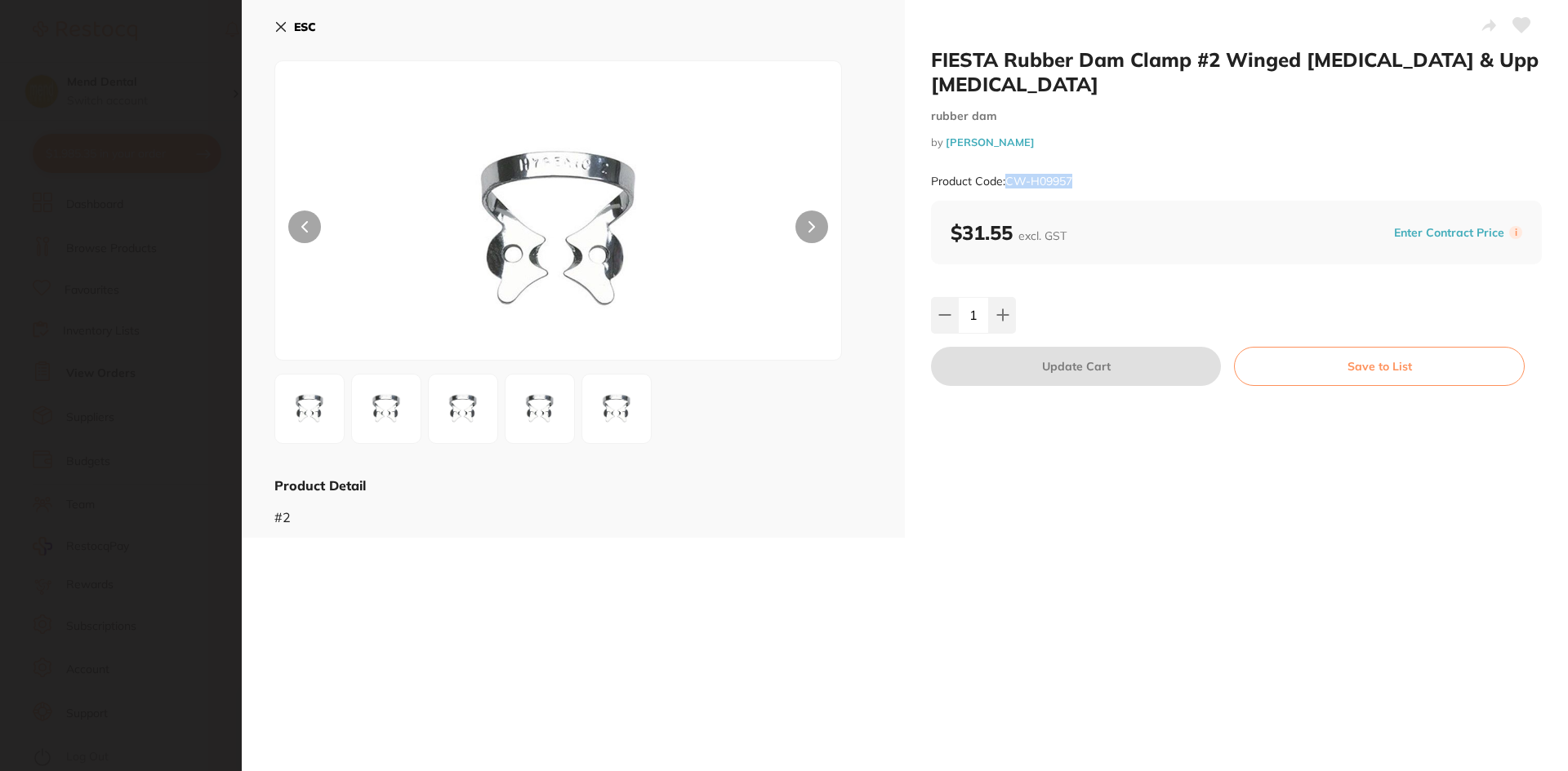
drag, startPoint x: 1082, startPoint y: 158, endPoint x: 1005, endPoint y: 158, distance: 77.0
click at [763, 161] on div "Product Code: CW-H09957" at bounding box center [1236, 181] width 611 height 40
copy small "CW-H09957"
click at [281, 27] on icon at bounding box center [281, 26] width 9 height 9
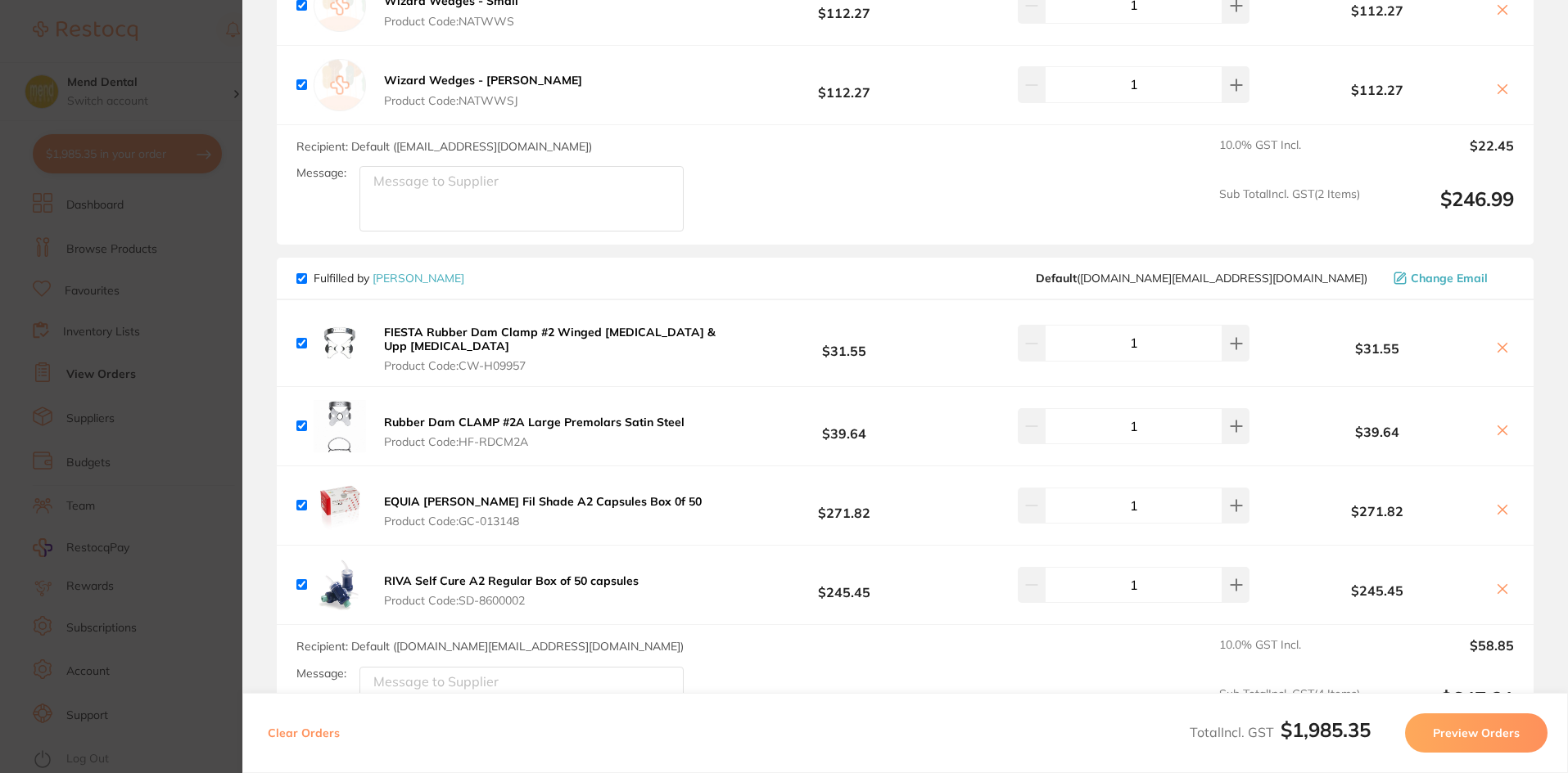
scroll to position [900, 0]
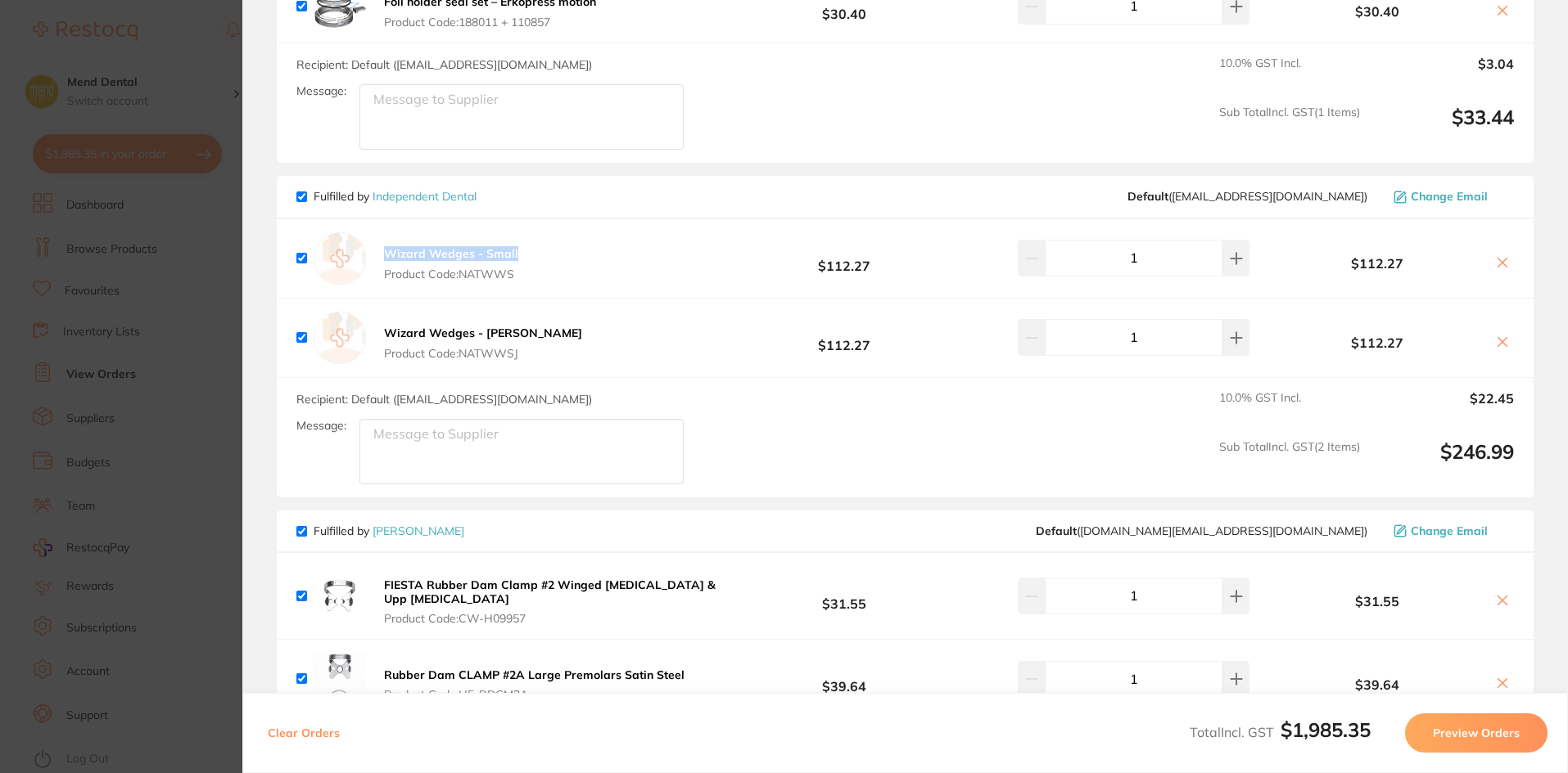
drag, startPoint x: 541, startPoint y: 252, endPoint x: 379, endPoint y: 252, distance: 162.0
click at [379, 252] on div "Wizard Wedges - Small Product Code: NATWWS $112.27 1 $112.27" at bounding box center [905, 259] width 1256 height 78
copy b "Wizard Wedges - Small"
click at [440, 247] on b "Wizard Wedges - Small" at bounding box center [451, 253] width 134 height 15
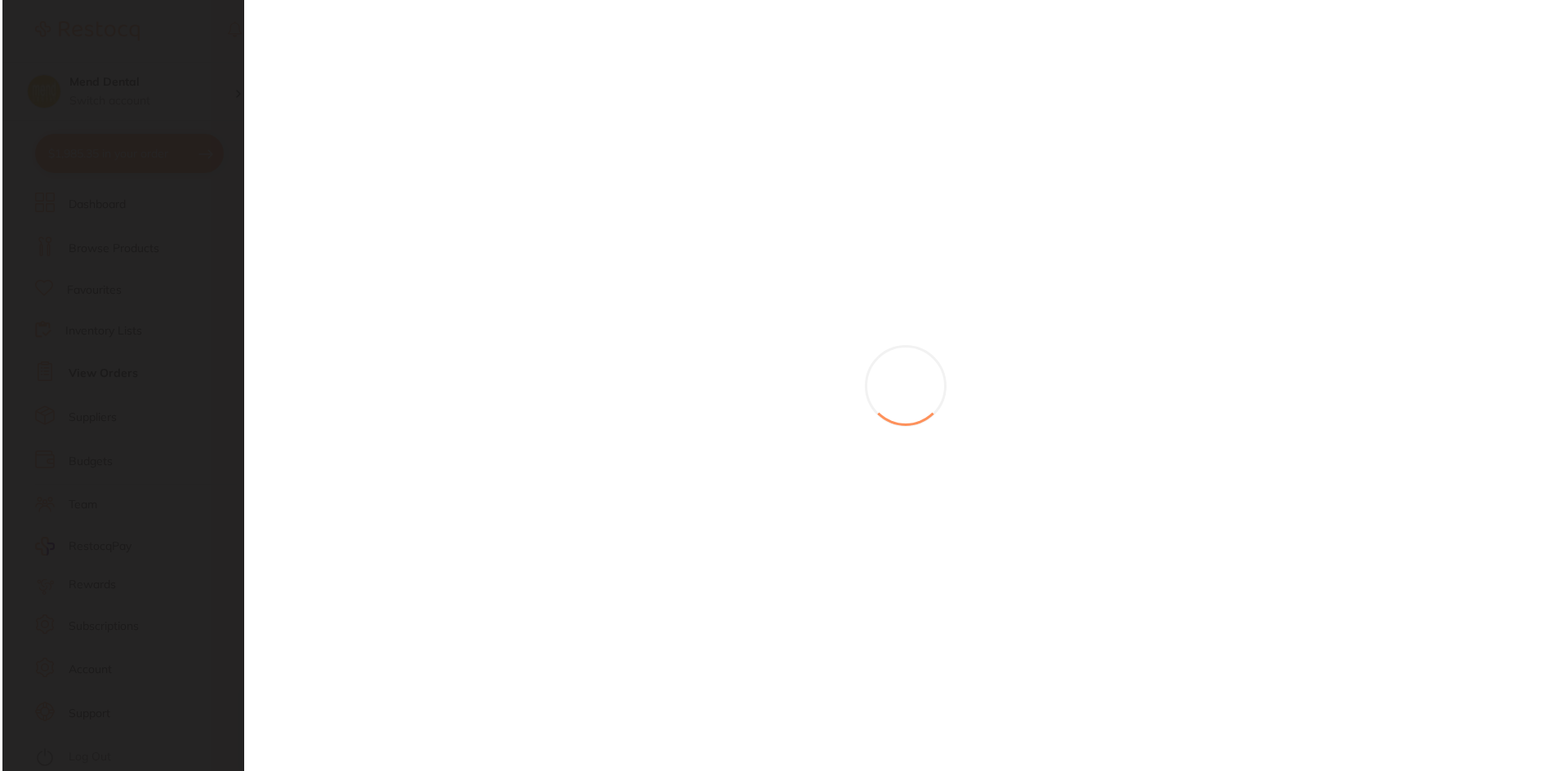
scroll to position [0, 0]
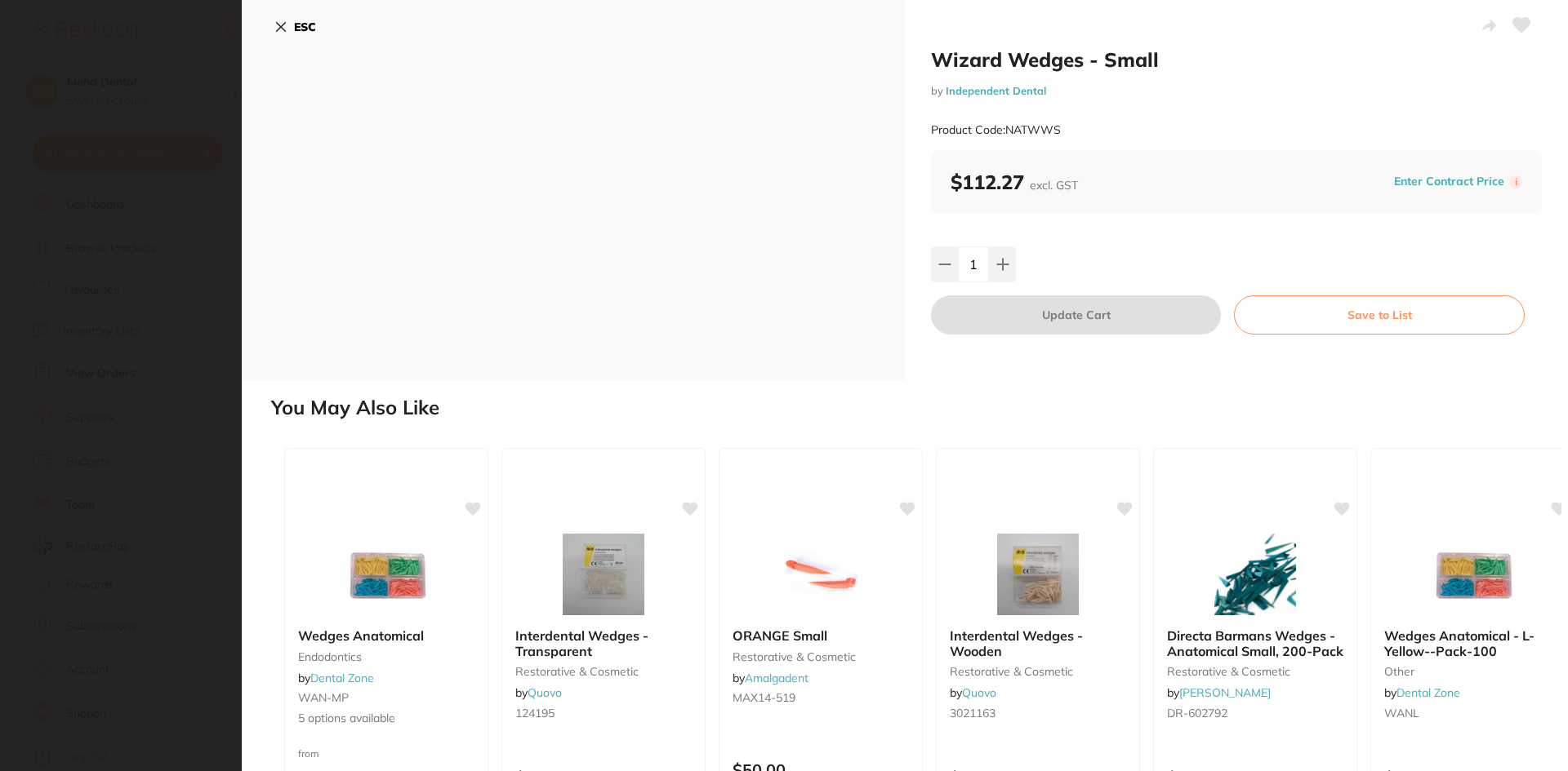
click at [274, 32] on div "ESC" at bounding box center [573, 190] width 663 height 380
click at [285, 22] on icon at bounding box center [281, 26] width 9 height 9
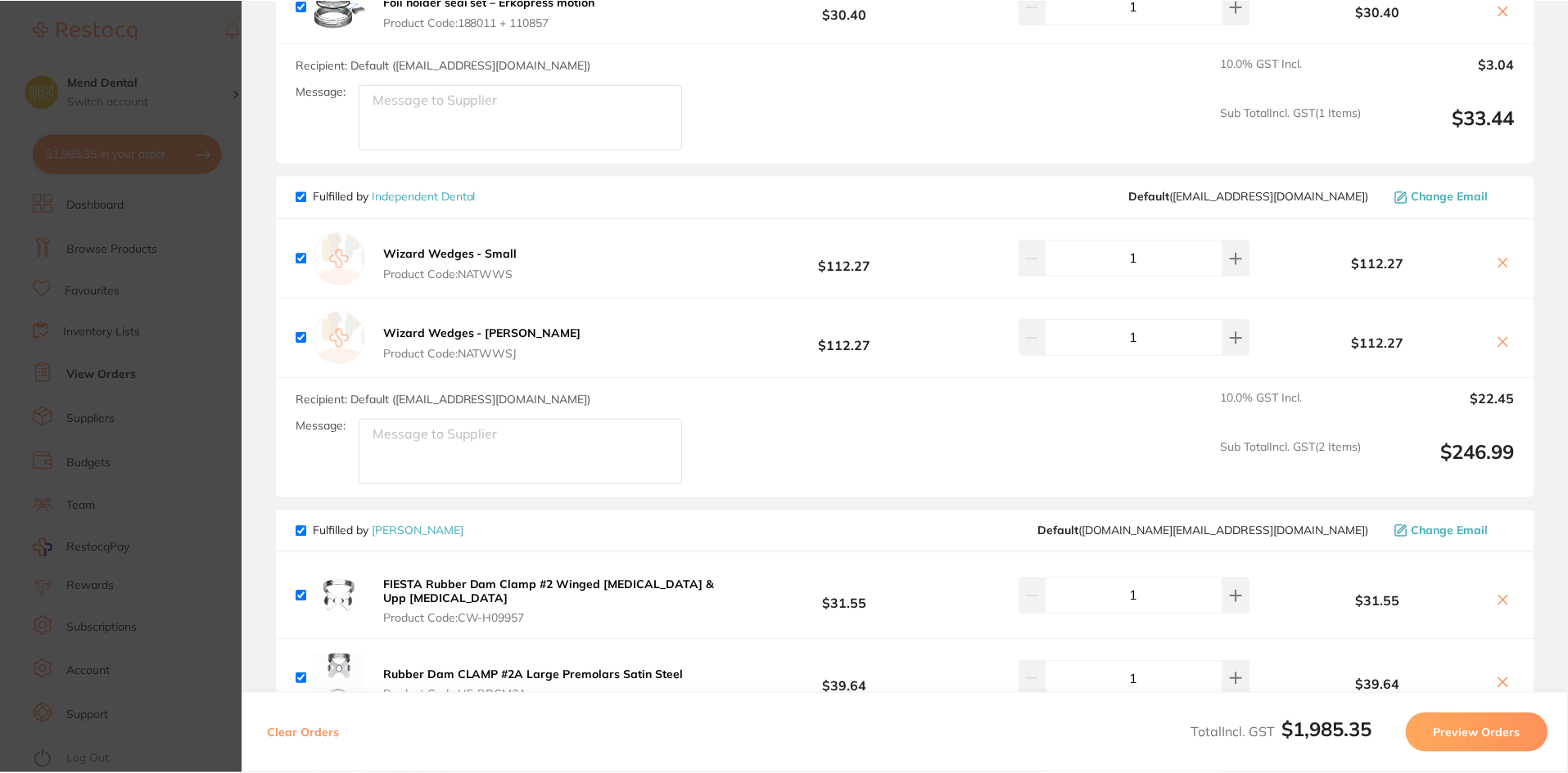
scroll to position [246, 0]
click at [102, 304] on section "Update RRP Set your pre negotiated price for this item. Item Agreed RRP (excl. …" at bounding box center [784, 386] width 1568 height 773
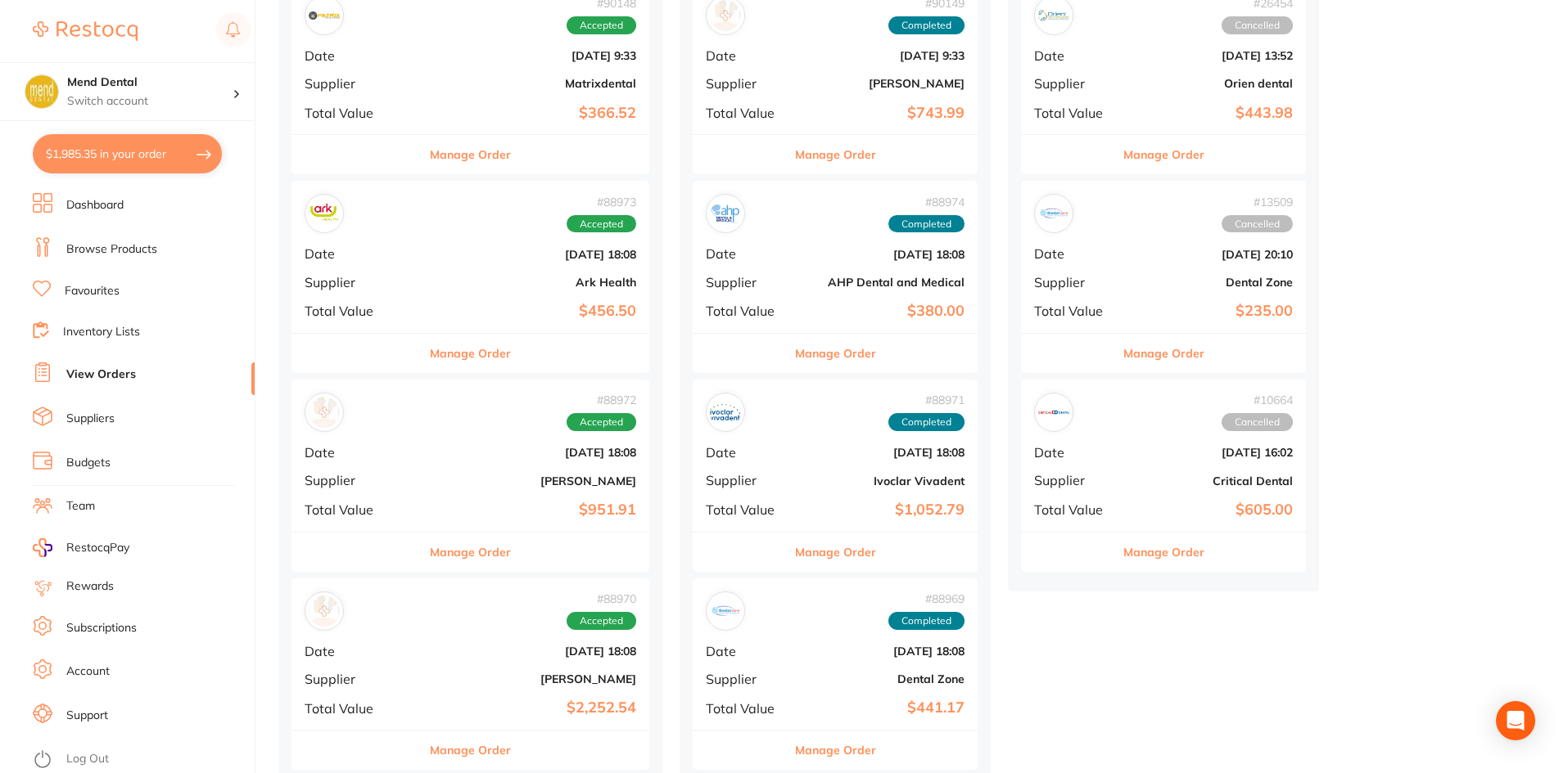
click at [132, 245] on link "Browse Products" at bounding box center [112, 249] width 91 height 17
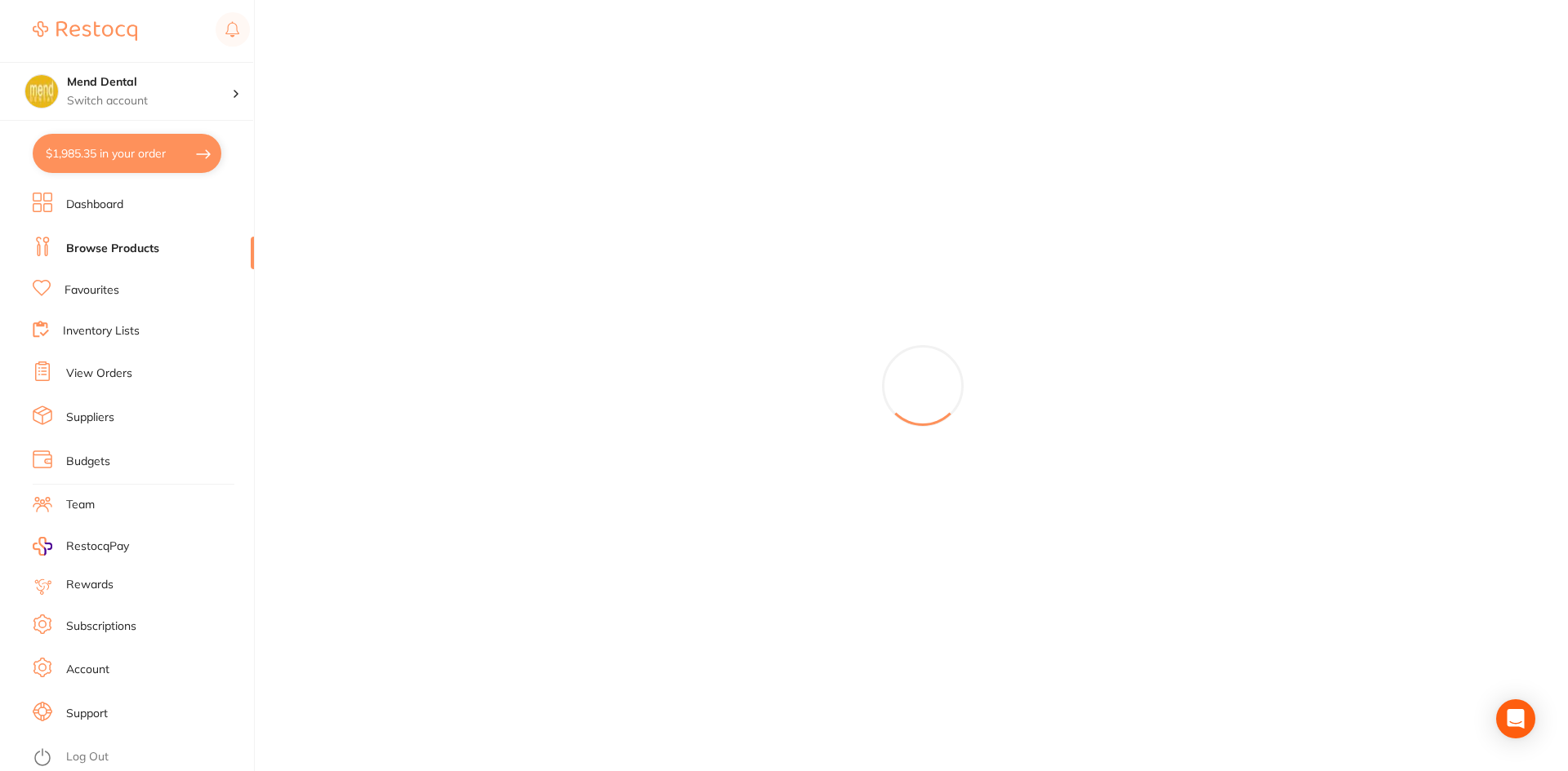
click at [119, 250] on link "Browse Products" at bounding box center [112, 248] width 93 height 17
click at [128, 248] on link "Browse Products" at bounding box center [112, 248] width 93 height 17
